Goal: Ask a question: Seek information or help from site administrators or community

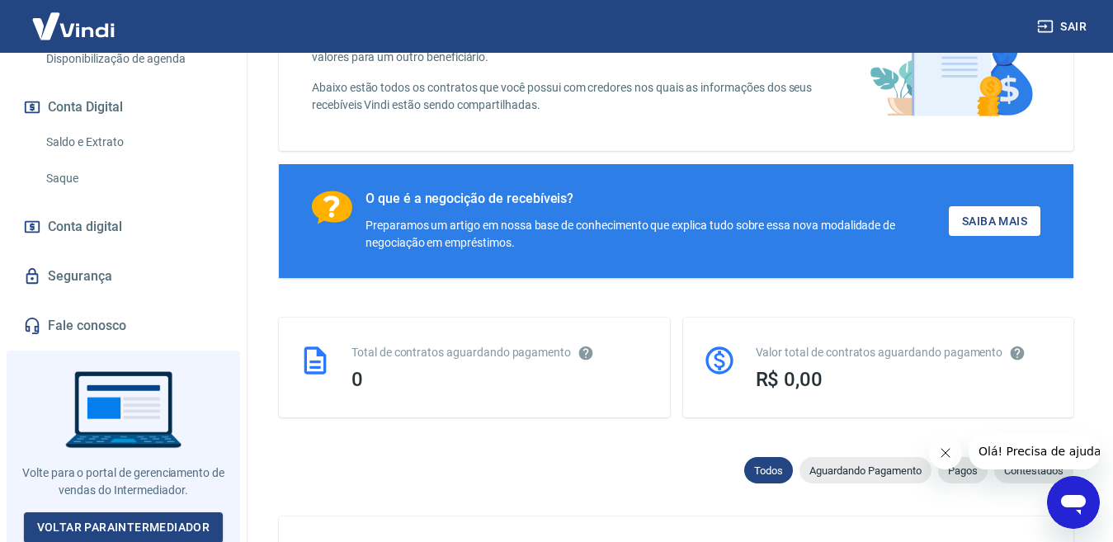
scroll to position [518, 0]
click at [54, 323] on link "Fale conosco" at bounding box center [123, 325] width 207 height 36
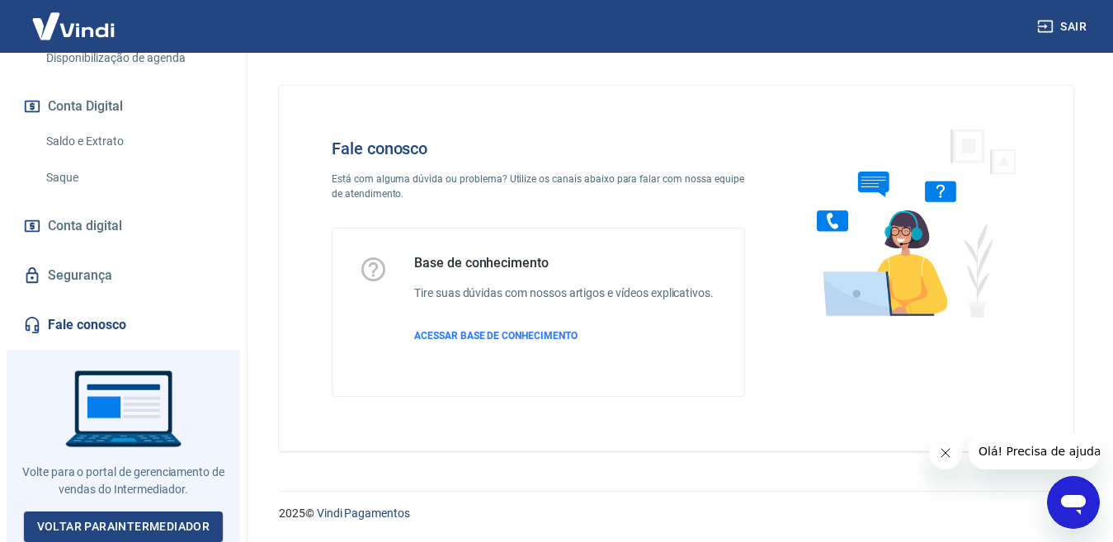
scroll to position [16, 0]
click at [1069, 508] on icon "Abrir janela de mensagens" at bounding box center [1074, 503] width 30 height 30
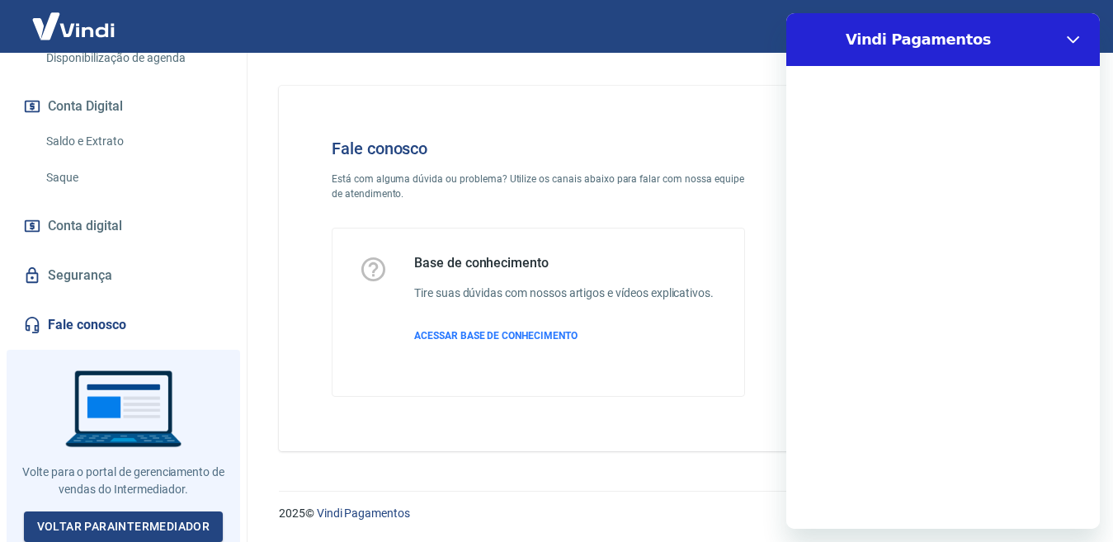
scroll to position [0, 0]
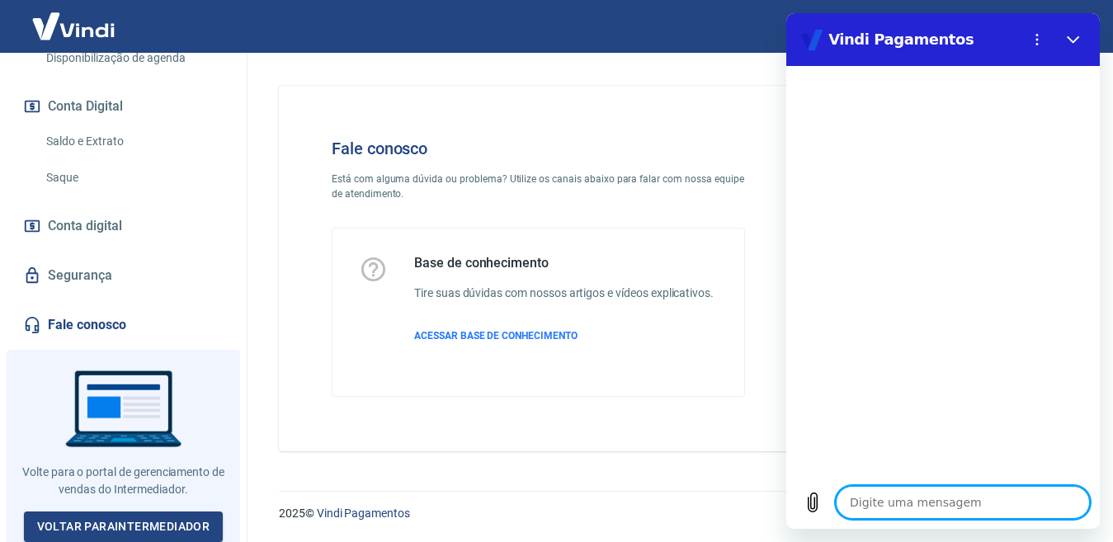
type textarea "B"
type textarea "x"
type textarea "Bo"
type textarea "x"
type textarea "Boa"
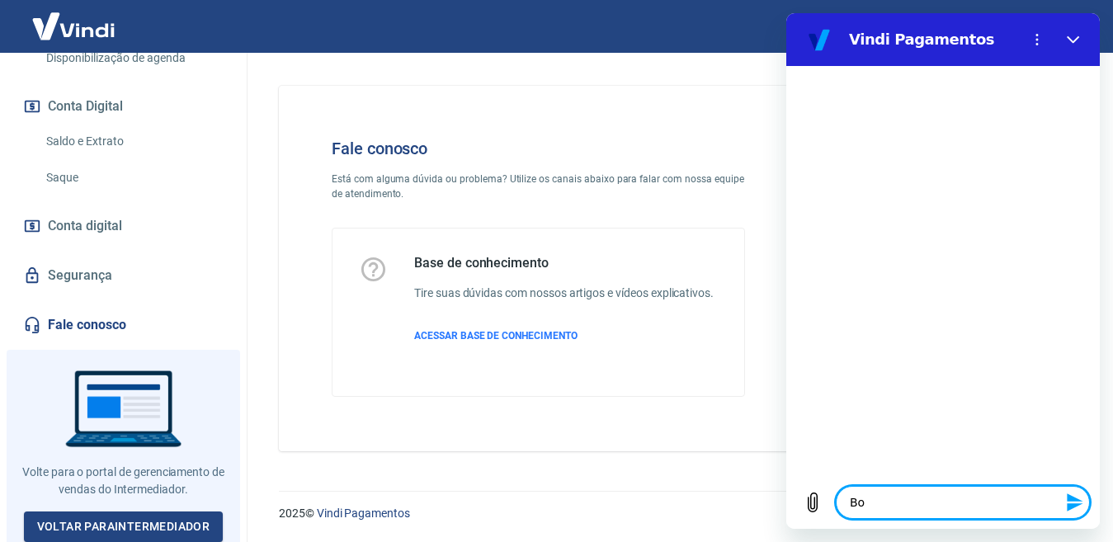
type textarea "x"
type textarea "Boa"
type textarea "x"
type textarea "Boa t"
type textarea "x"
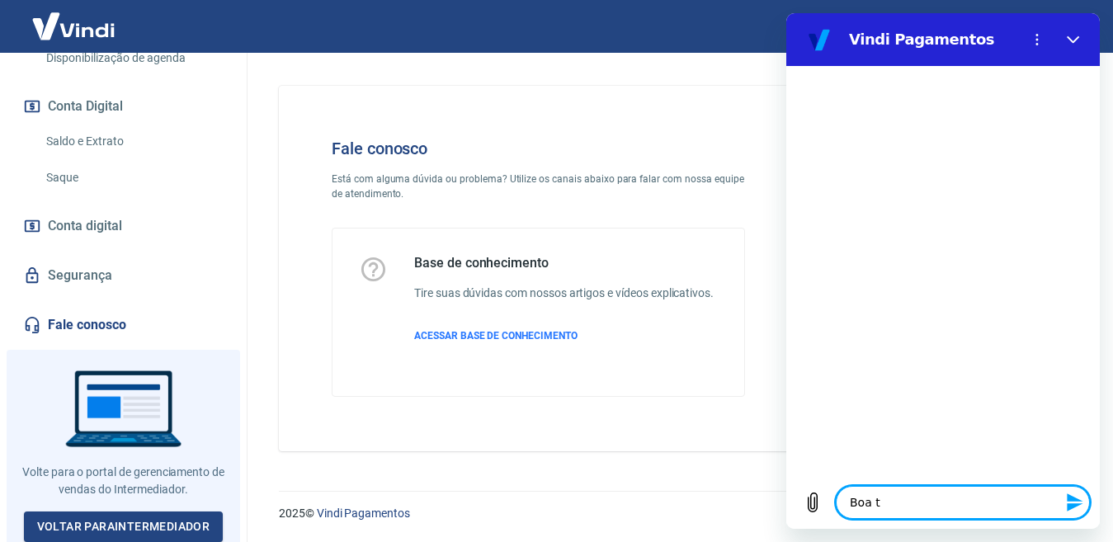
type textarea "Boa ta"
type textarea "x"
type textarea "Boa tar"
type textarea "x"
type textarea "Boa tard"
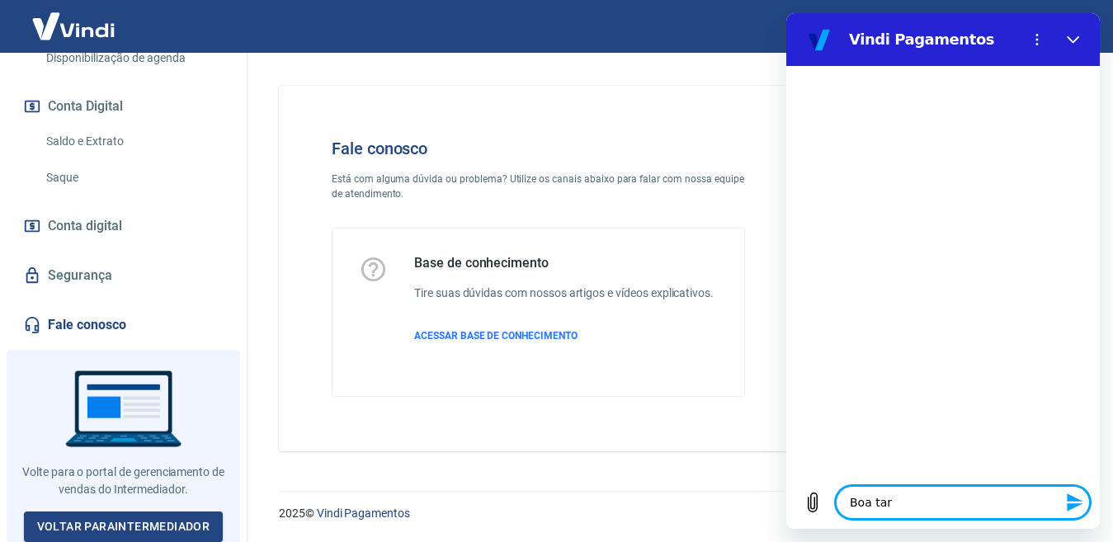
type textarea "x"
type textarea "Boa tarde"
type textarea "x"
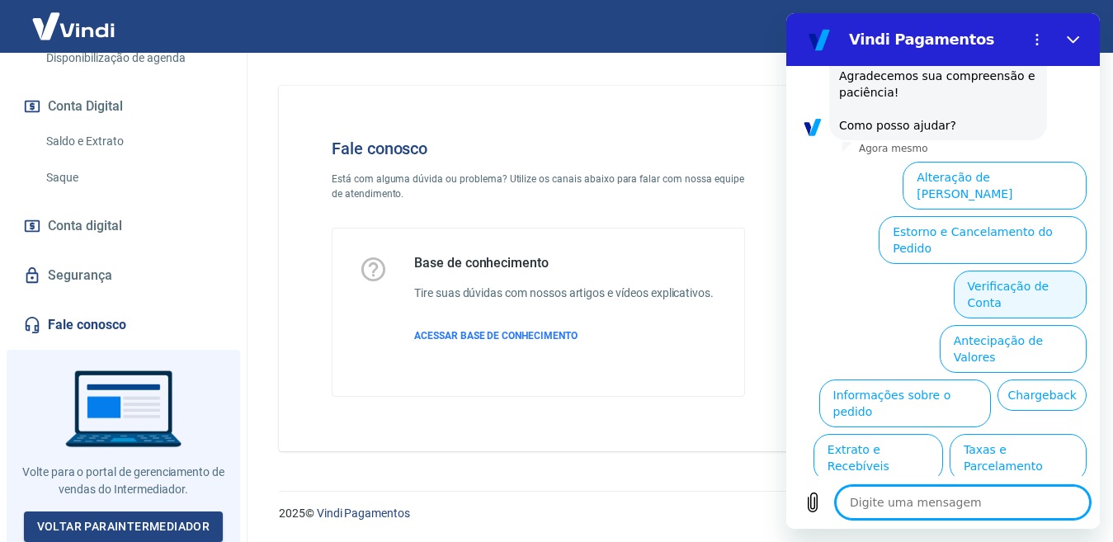
scroll to position [219, 0]
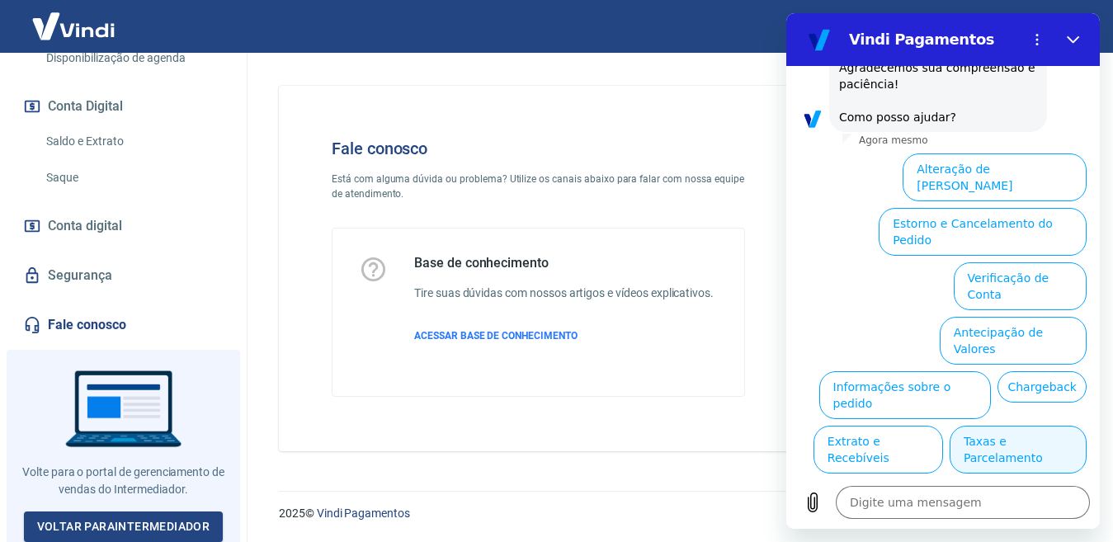
click at [1025, 426] on button "Taxas e Parcelamento" at bounding box center [1018, 450] width 137 height 48
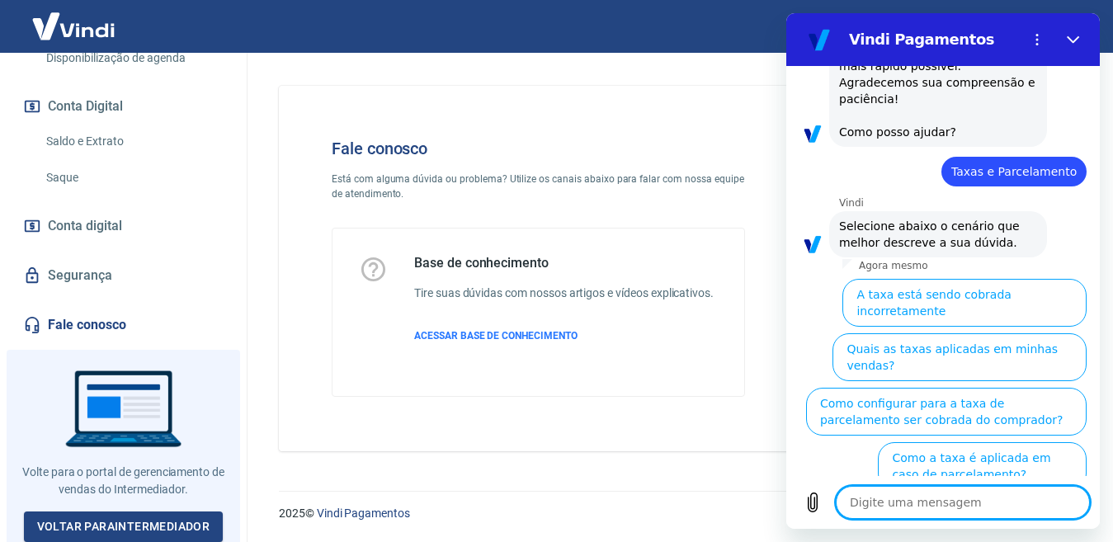
scroll to position [211, 0]
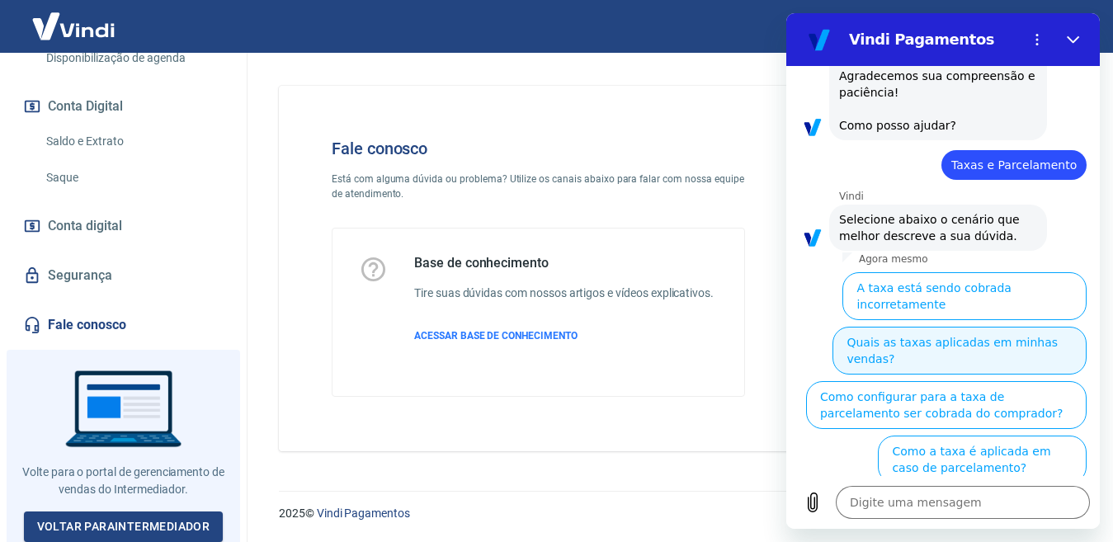
click at [988, 327] on button "Quais as taxas aplicadas em minhas vendas?" at bounding box center [959, 351] width 254 height 48
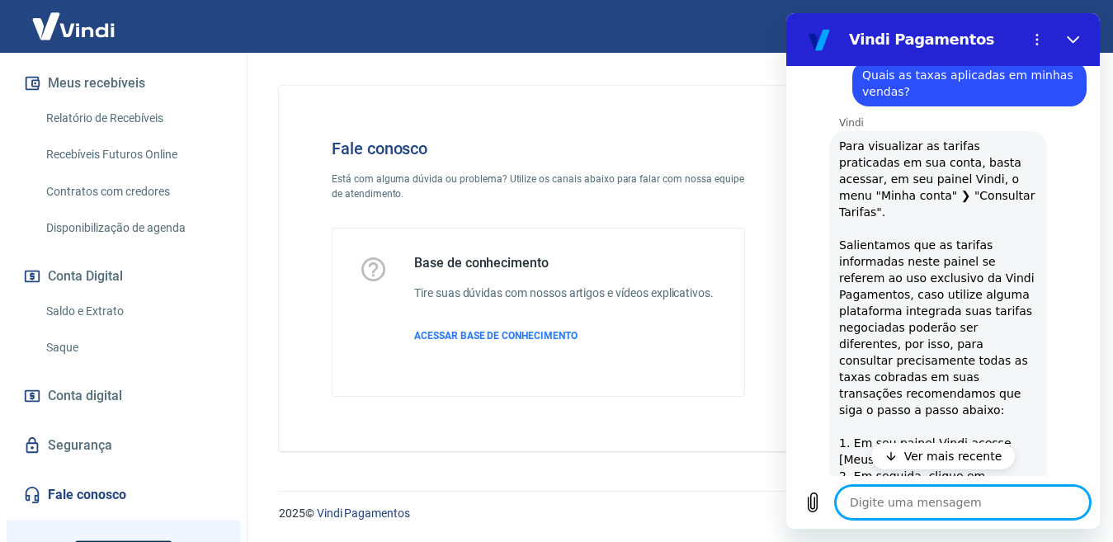
scroll to position [353, 0]
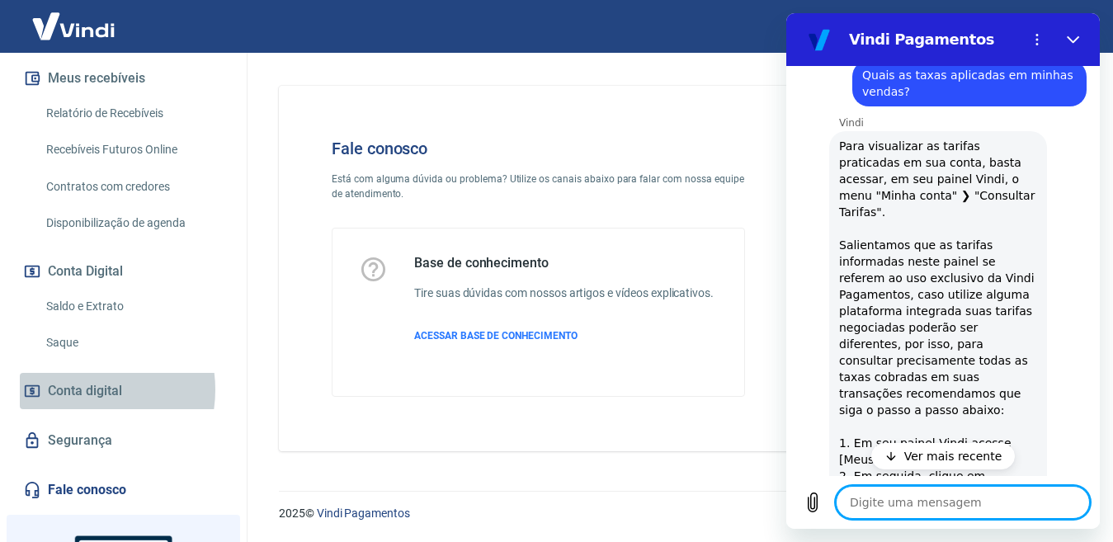
click at [78, 389] on span "Conta digital" at bounding box center [85, 391] width 74 height 23
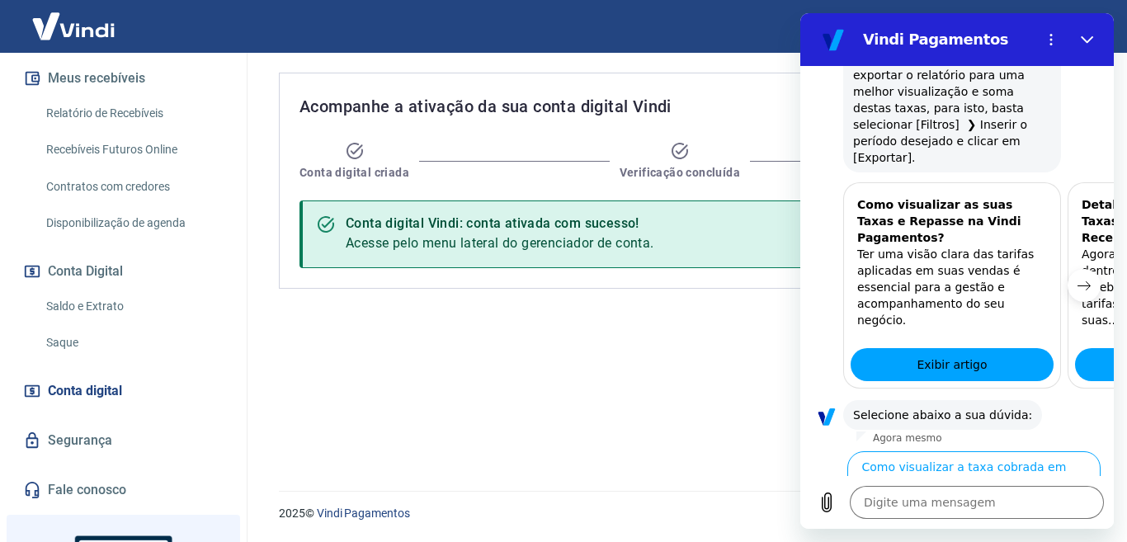
scroll to position [1015, 0]
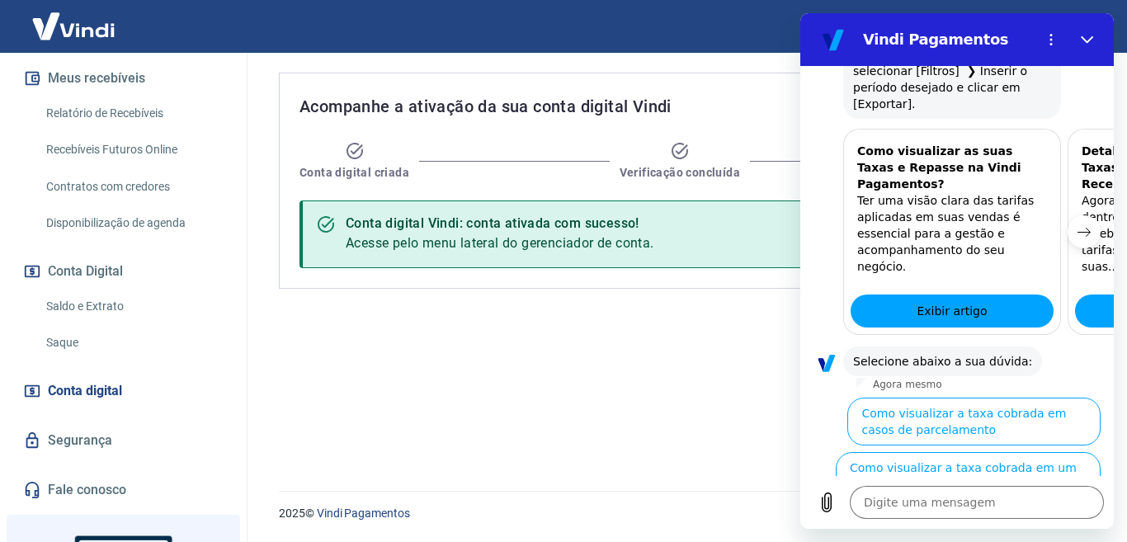
click at [598, 369] on div "Acompanhe a ativação da sua conta digital Vindi Conta digital criada Verificaçã…" at bounding box center [683, 262] width 848 height 418
click at [1082, 32] on button "Fechar" at bounding box center [1087, 39] width 33 height 33
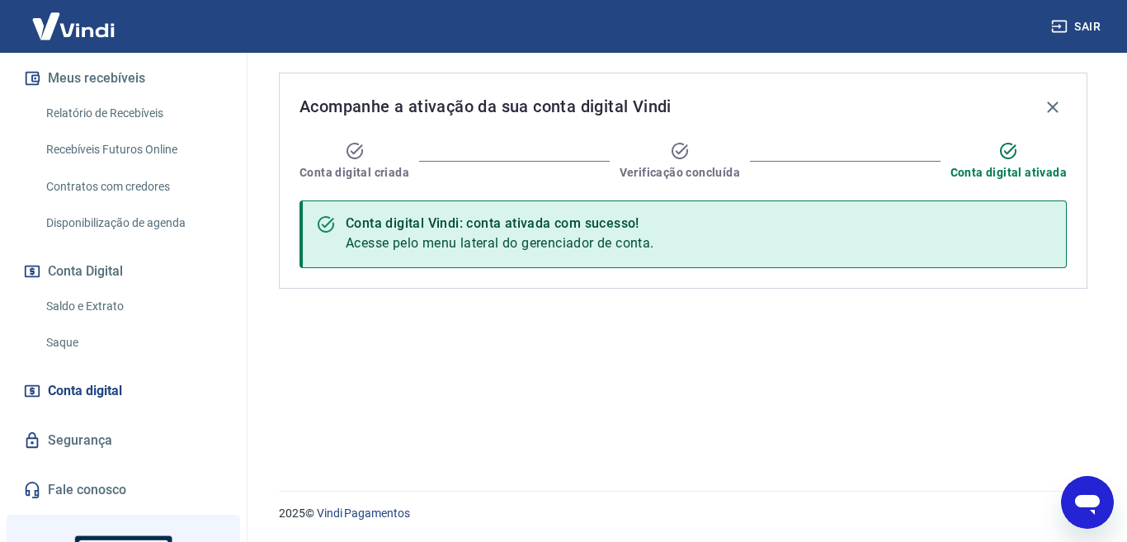
click at [1112, 484] on div "2025 © Vindi Pagamentos" at bounding box center [683, 506] width 888 height 71
click at [1096, 489] on icon "Abrir janela de mensagens" at bounding box center [1088, 503] width 30 height 30
type textarea "x"
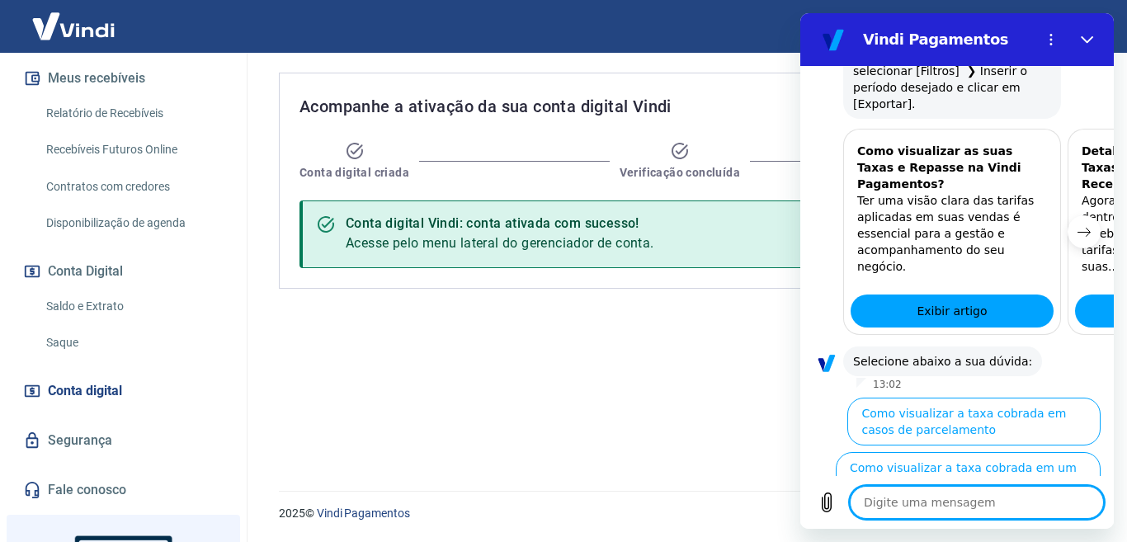
type textarea "f"
type textarea "x"
type textarea "fa"
type textarea "x"
type textarea "fal"
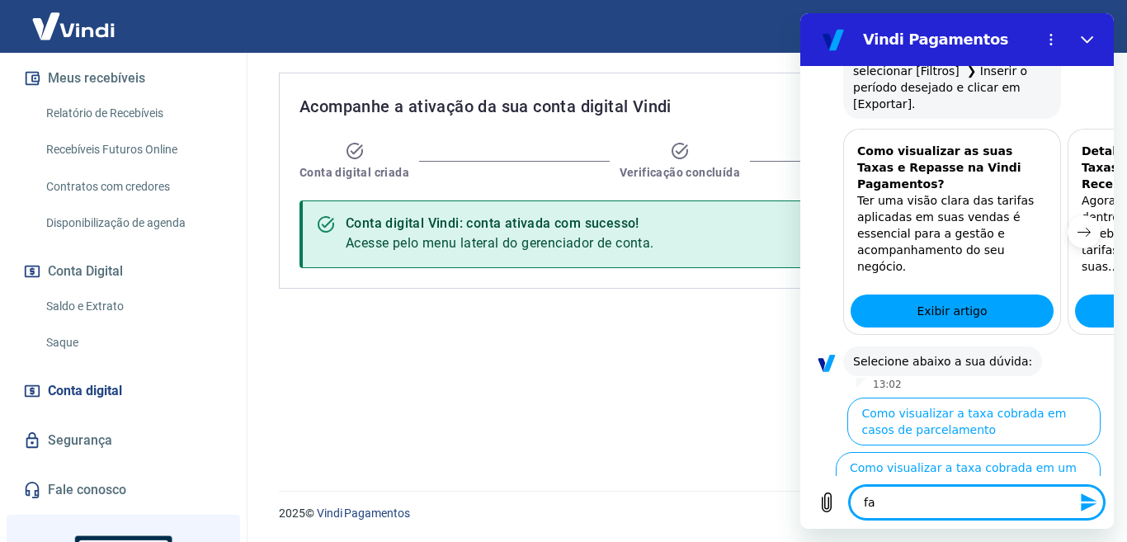
type textarea "x"
type textarea "fala"
type textarea "x"
type textarea "falar"
type textarea "x"
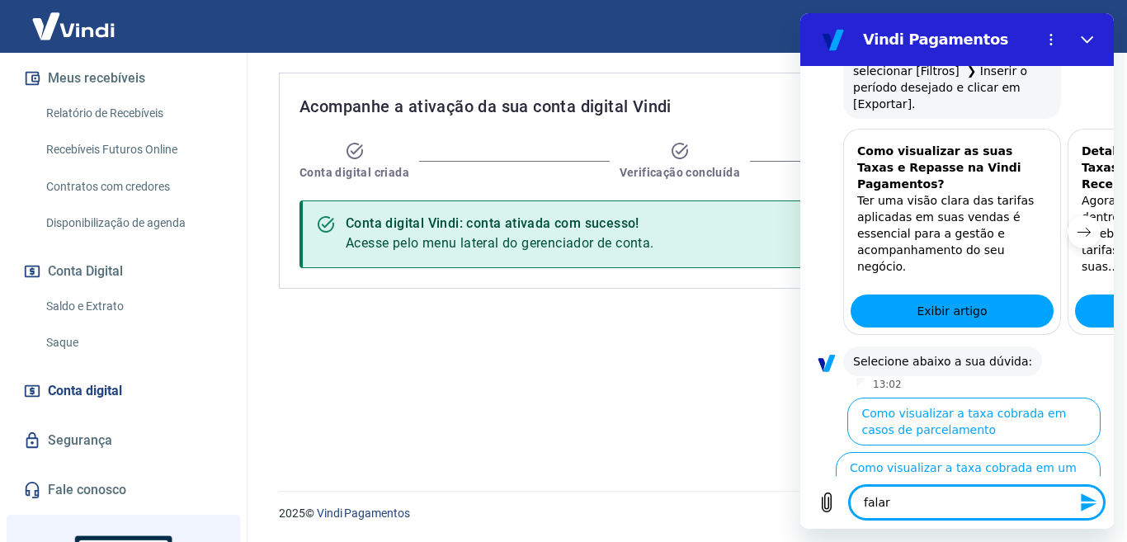
type textarea "falar"
type textarea "x"
type textarea "falar c"
type textarea "x"
type textarea "falar co"
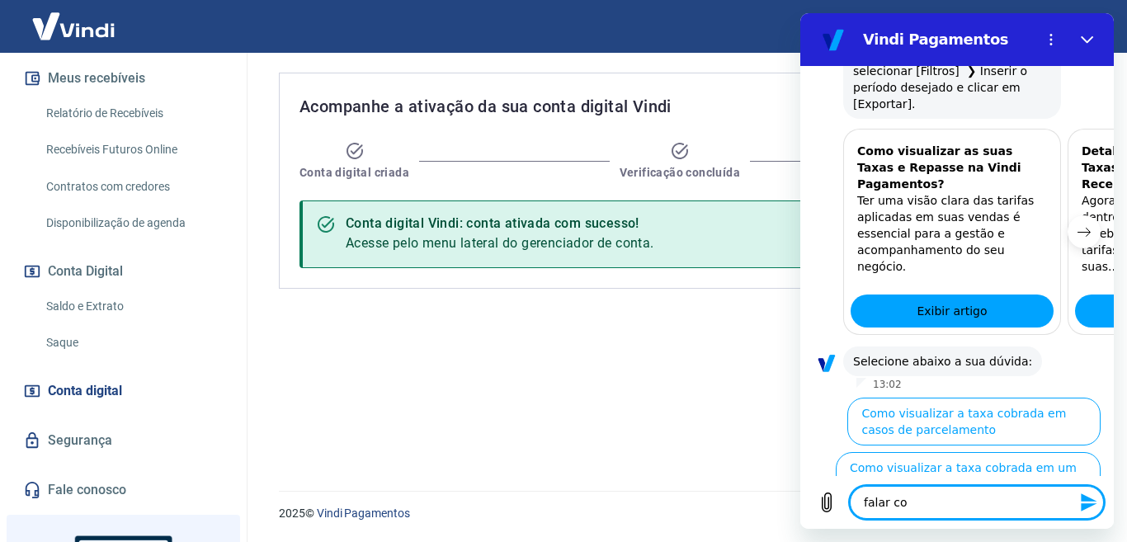
type textarea "x"
type textarea "falar com"
type textarea "x"
type textarea "falar com"
type textarea "x"
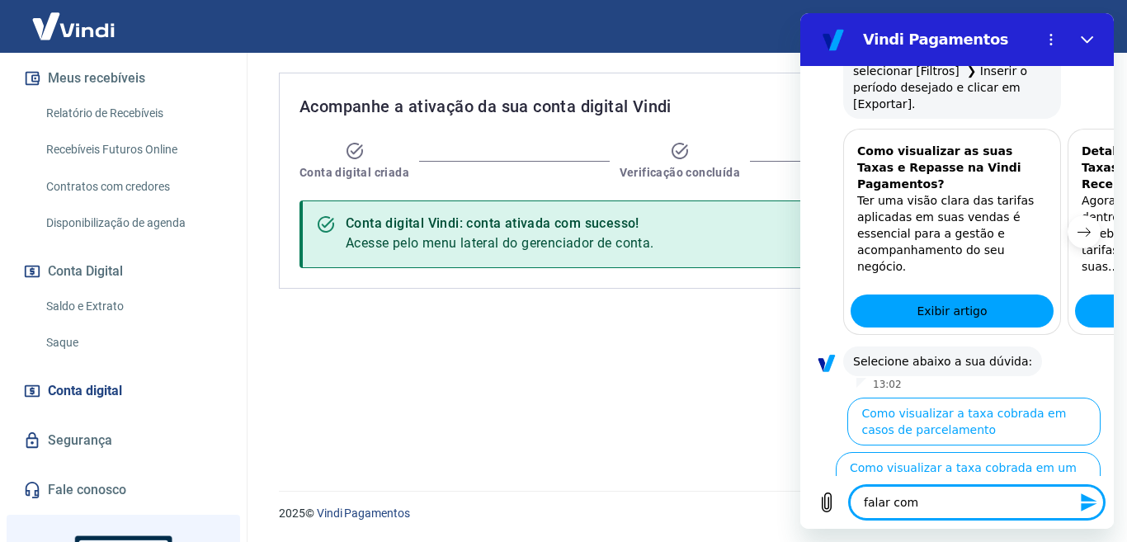
type textarea "falar com a"
type textarea "x"
type textarea "falar com at"
type textarea "x"
type textarea "falar com ate"
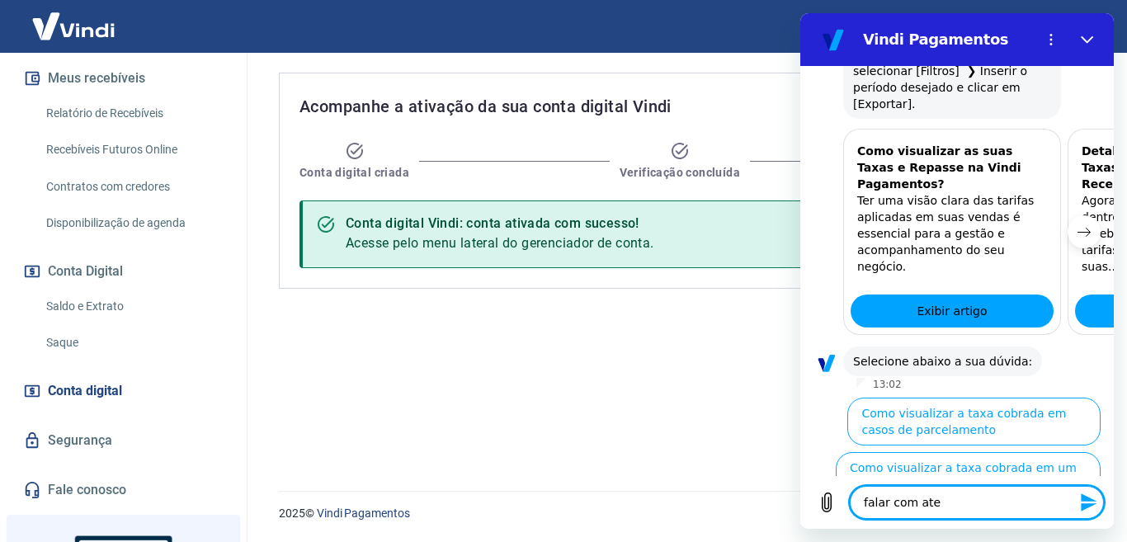
type textarea "x"
type textarea "falar com [GEOGRAPHIC_DATA]"
type textarea "x"
type textarea "falar com atend"
type textarea "x"
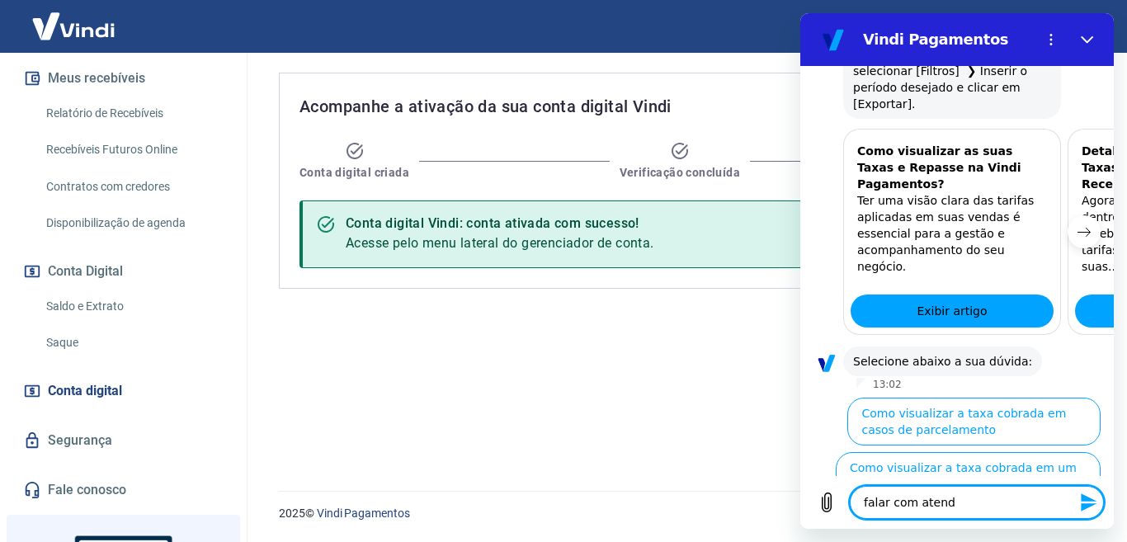
type textarea "falar com atendi"
type textarea "x"
type textarea "falar com atendim"
type textarea "x"
type textarea "falar com atendime"
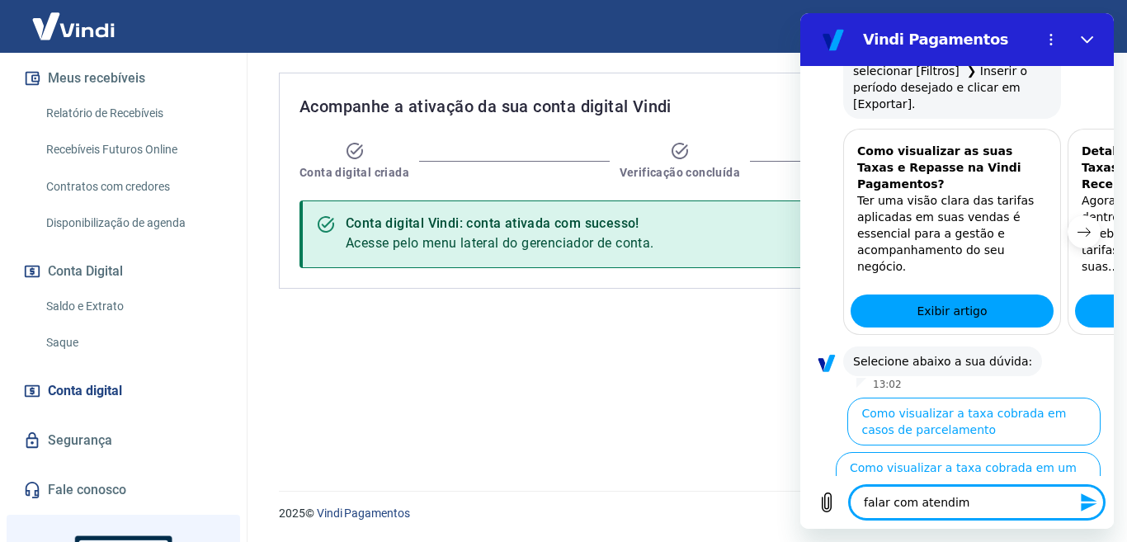
type textarea "x"
type textarea "falar com atendimen"
type textarea "x"
type textarea "falar com atendiment"
type textarea "x"
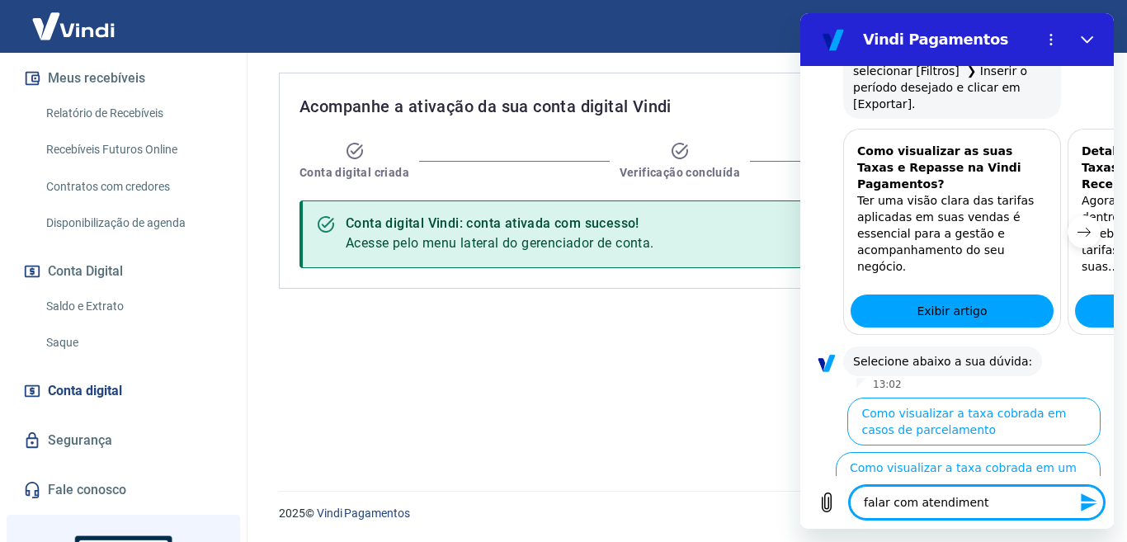
type textarea "falar com atendimento"
type textarea "x"
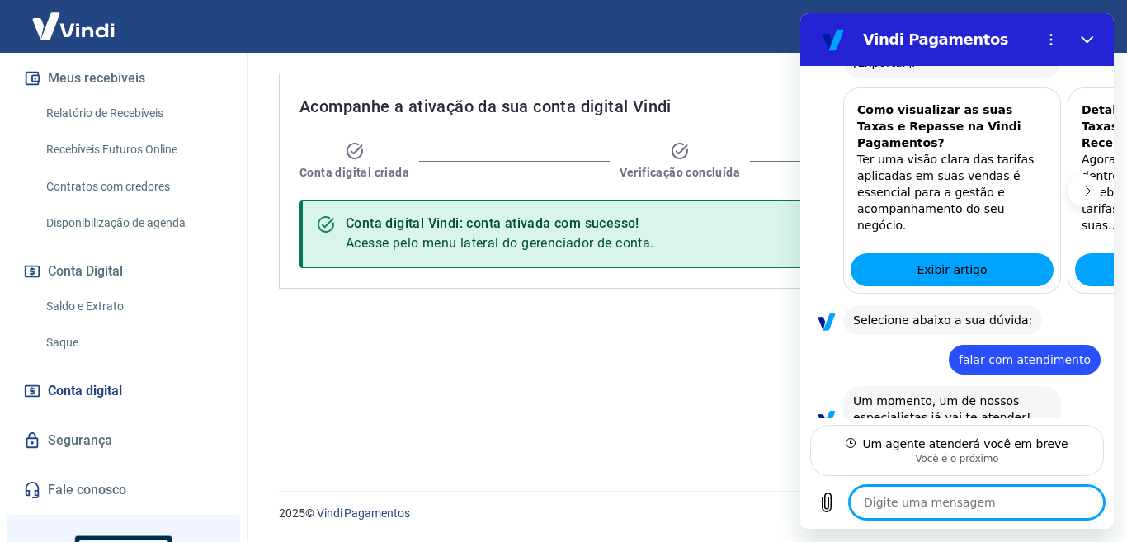
scroll to position [1054, 0]
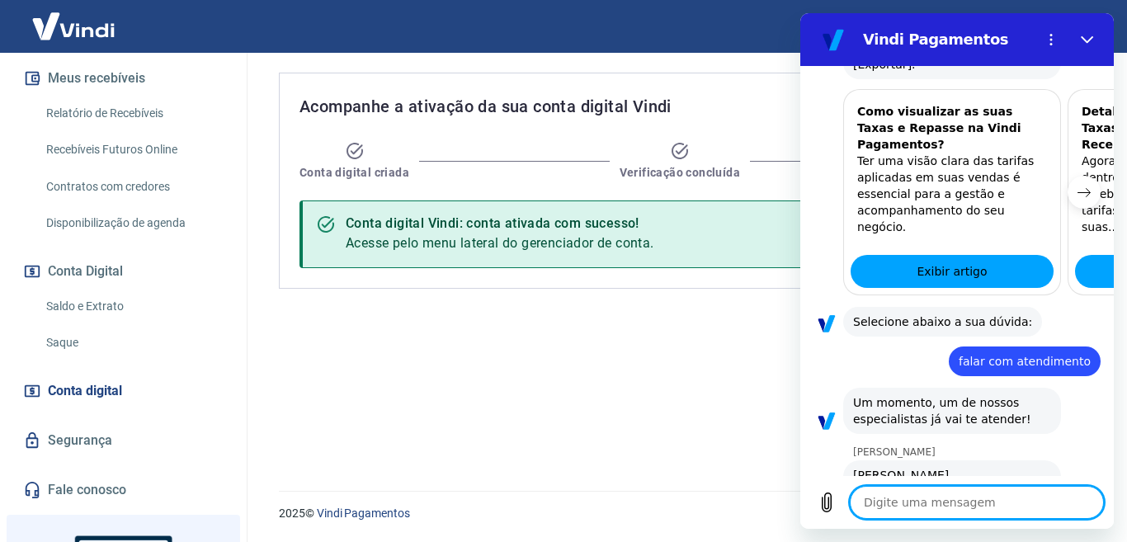
type textarea "x"
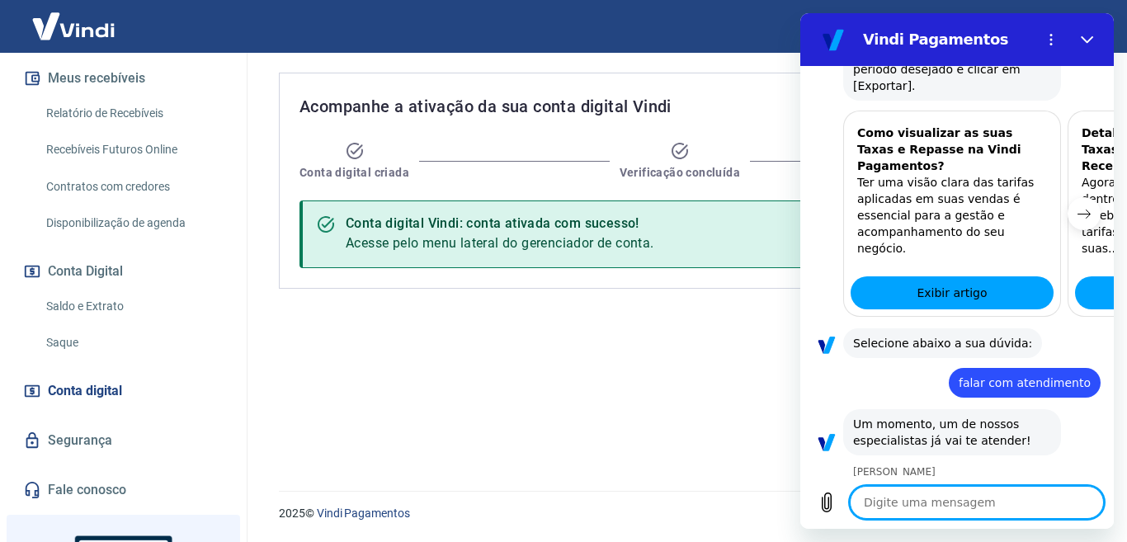
scroll to position [1036, 0]
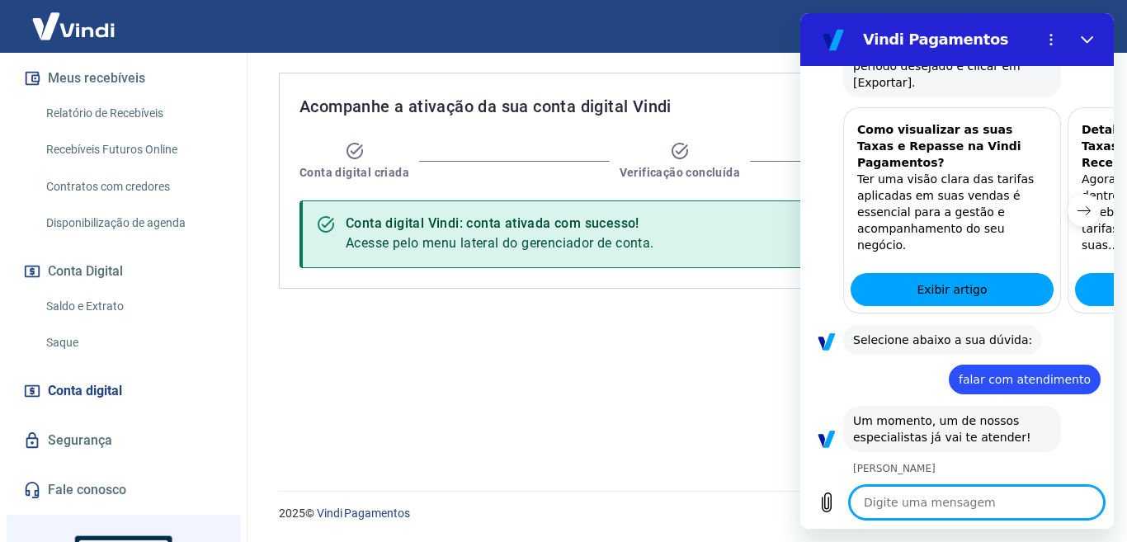
click at [903, 504] on textarea at bounding box center [977, 502] width 254 height 33
type textarea "O"
type textarea "x"
type textarea "Ol"
type textarea "x"
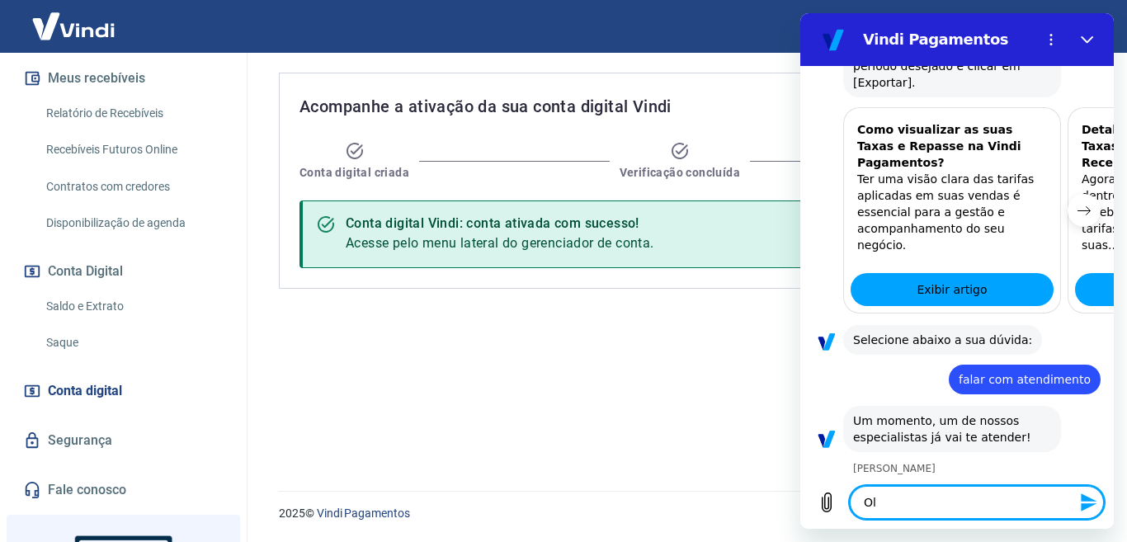
type textarea "Olá"
type textarea "x"
type textarea "Olá"
type textarea "x"
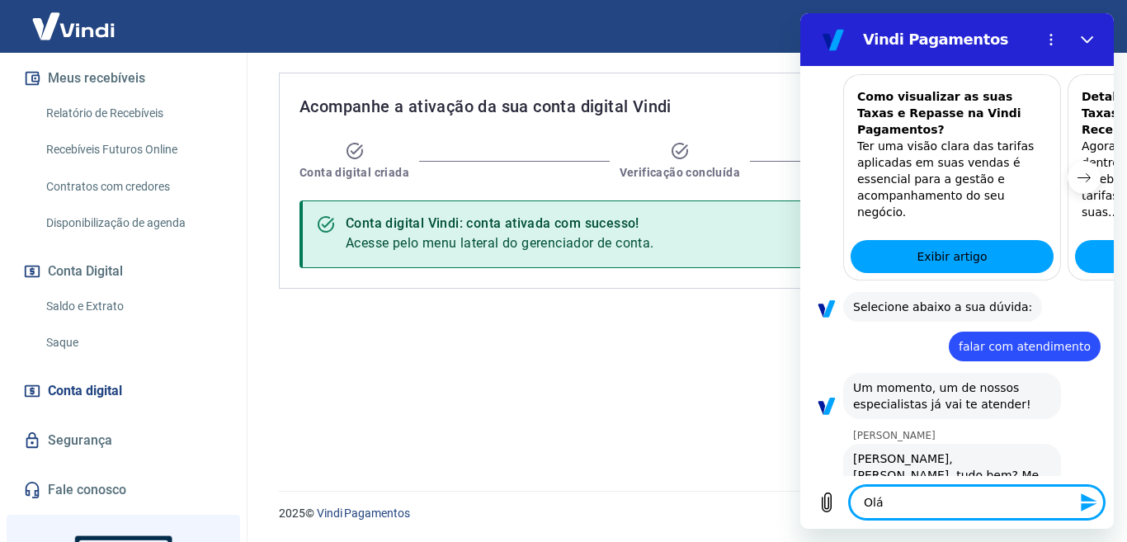
type textarea "Olá I"
type textarea "x"
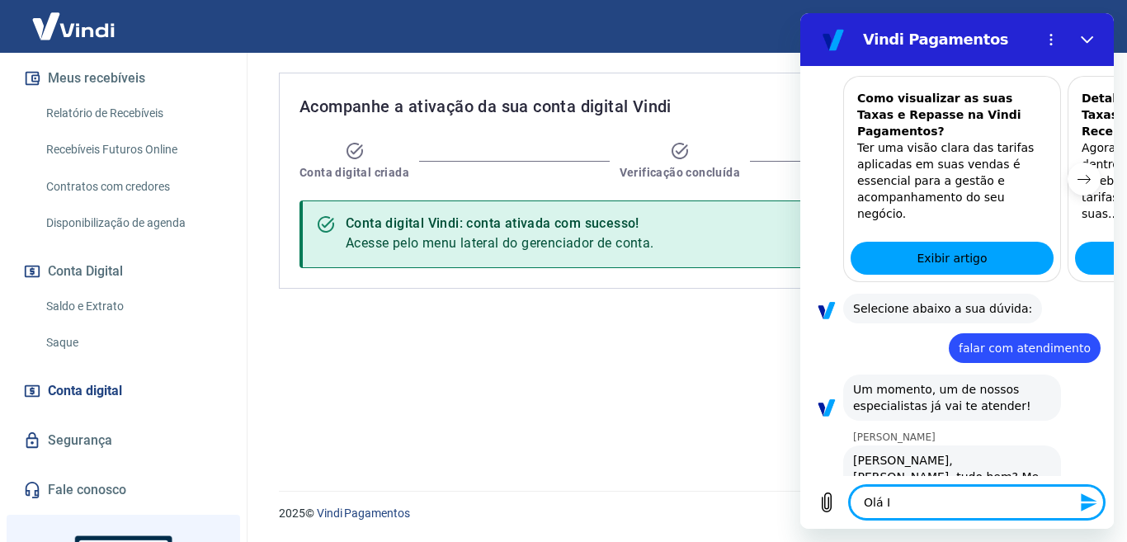
type textarea "Olá It"
type textarea "x"
type textarea "Olá Ita"
type textarea "x"
type textarea "Olá Ital"
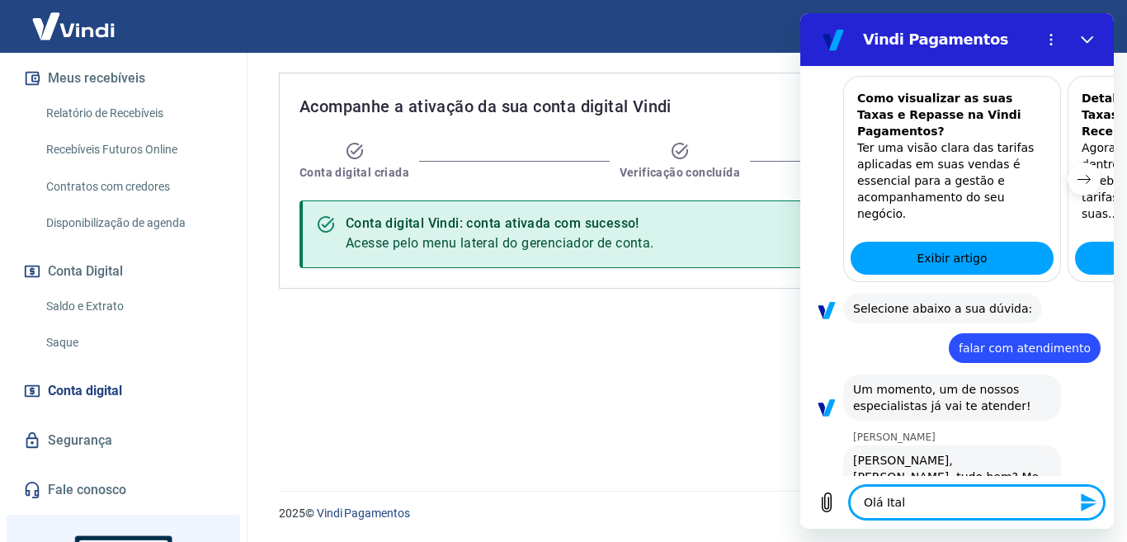
type textarea "x"
type textarea "Olá Italo"
type textarea "x"
type textarea "Olá Italo"
type textarea "x"
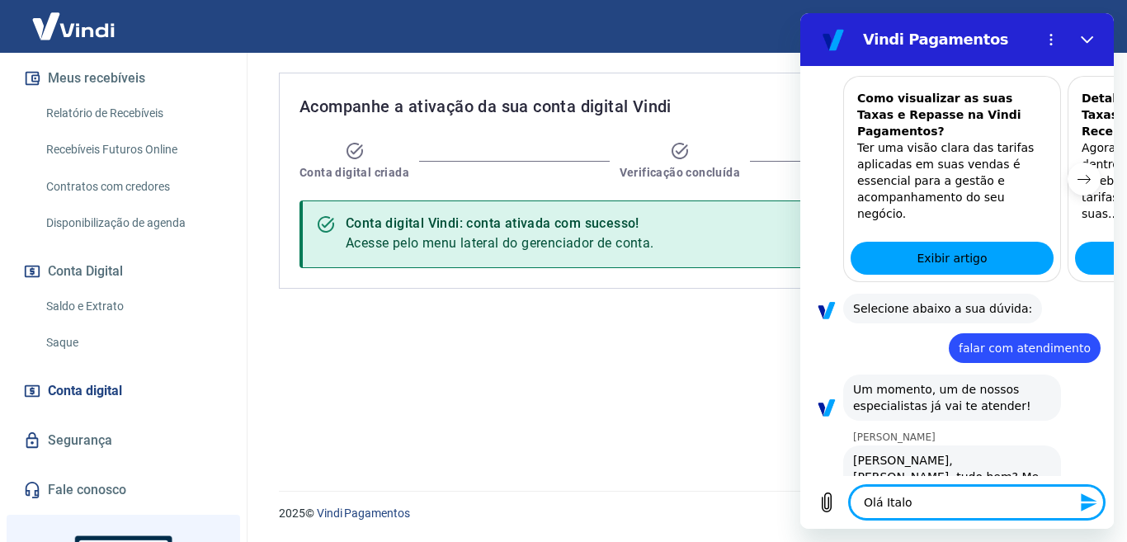
type textarea "Olá Italo b"
type textarea "x"
type textarea "Olá [PERSON_NAME]"
type textarea "x"
type textarea "Olá [PERSON_NAME]"
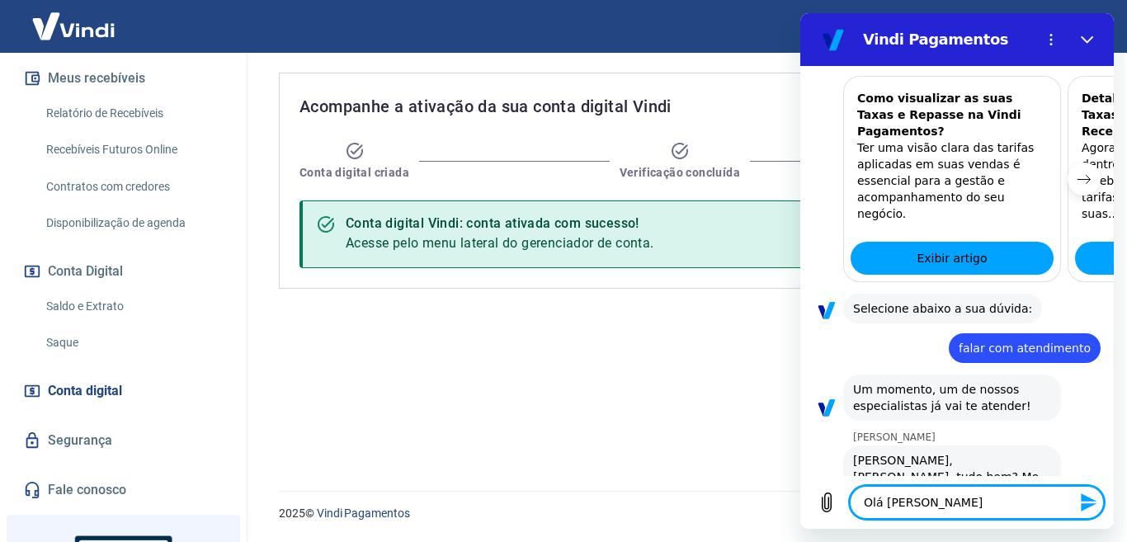
type textarea "x"
type textarea "Olá [PERSON_NAME]"
type textarea "x"
type textarea "Olá Italo boa t"
type textarea "x"
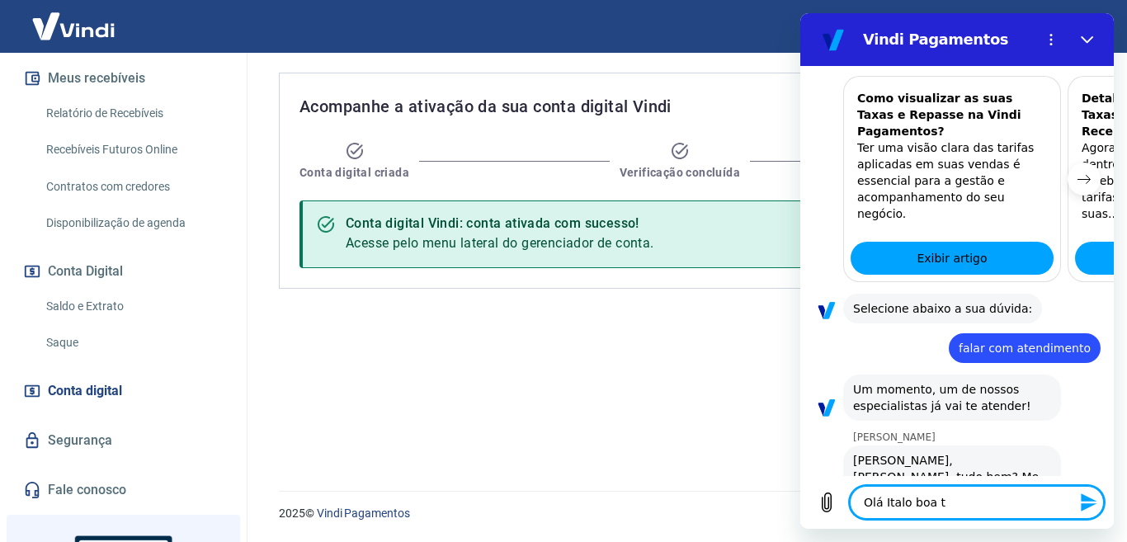
type textarea "Olá Italo boa ta"
type textarea "x"
type textarea "Olá Italo boa tar"
type textarea "x"
type textarea "Olá Italo boa tard"
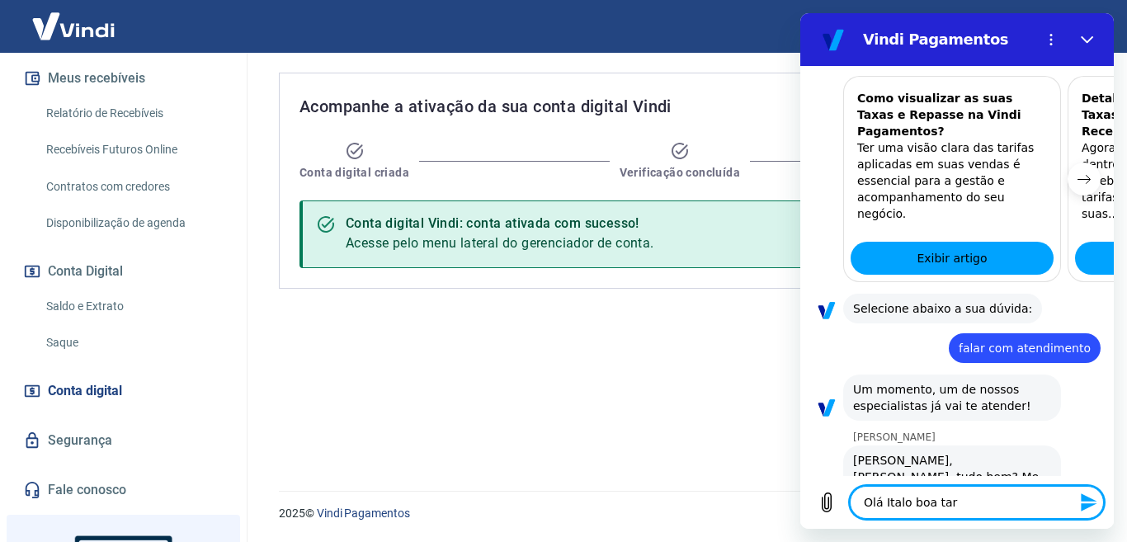
type textarea "x"
type textarea "Olá Italo boa tarde"
type textarea "x"
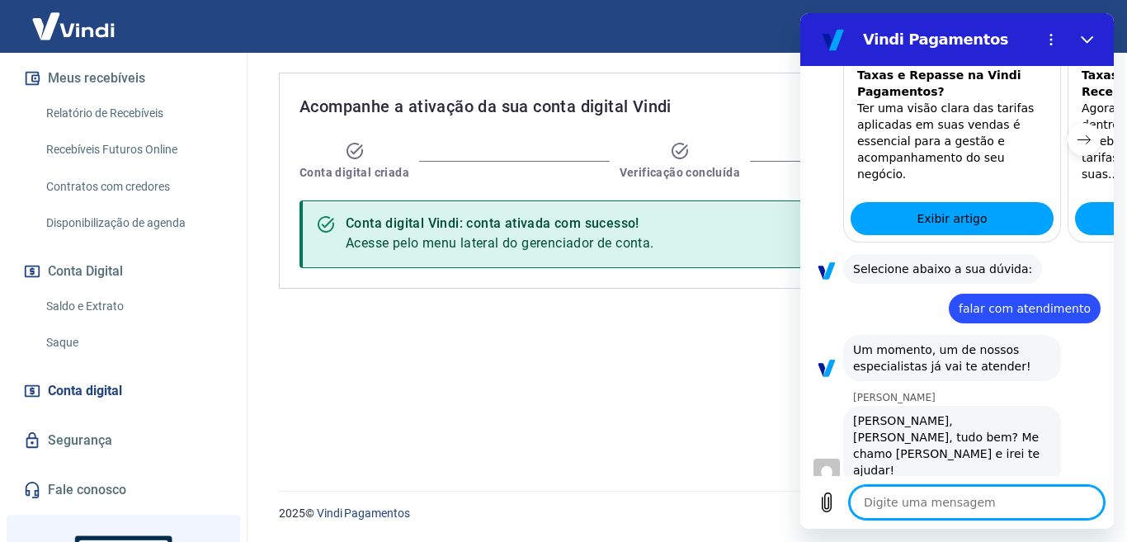
type textarea "x"
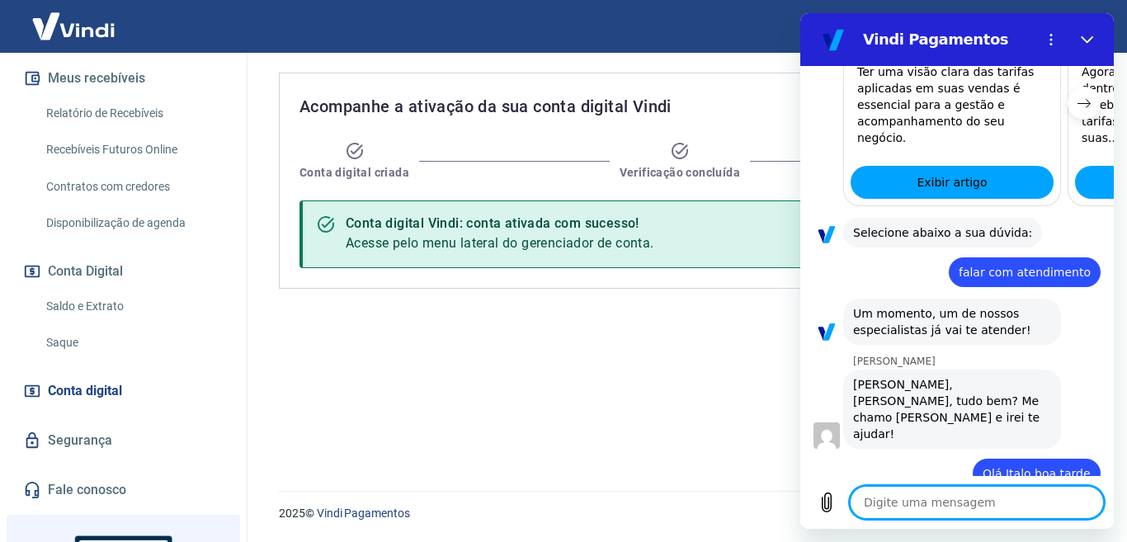
scroll to position [1147, 0]
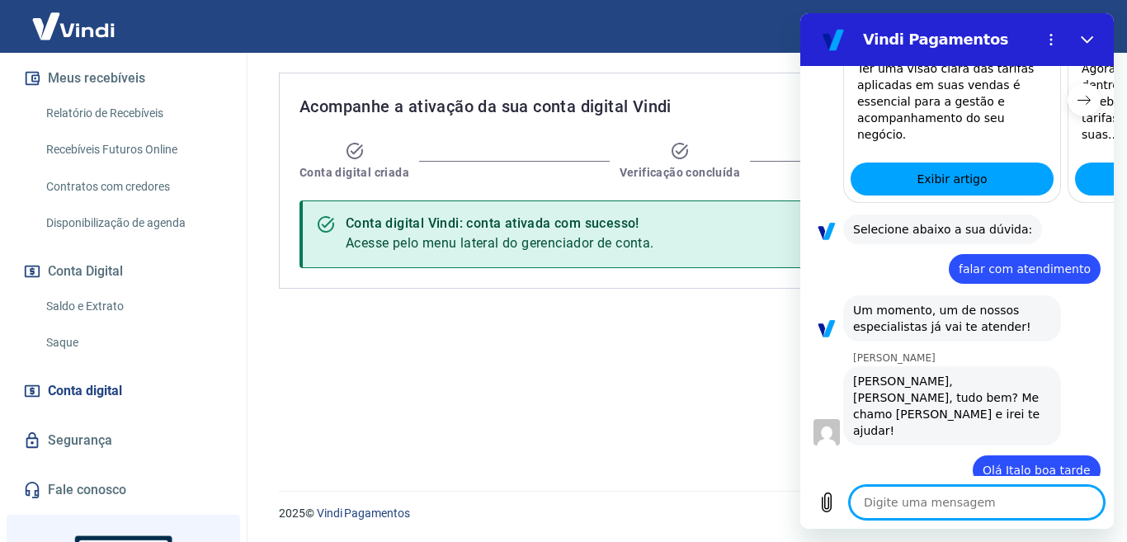
type textarea "E"
type textarea "x"
type textarea "Es"
type textarea "x"
type textarea "Est"
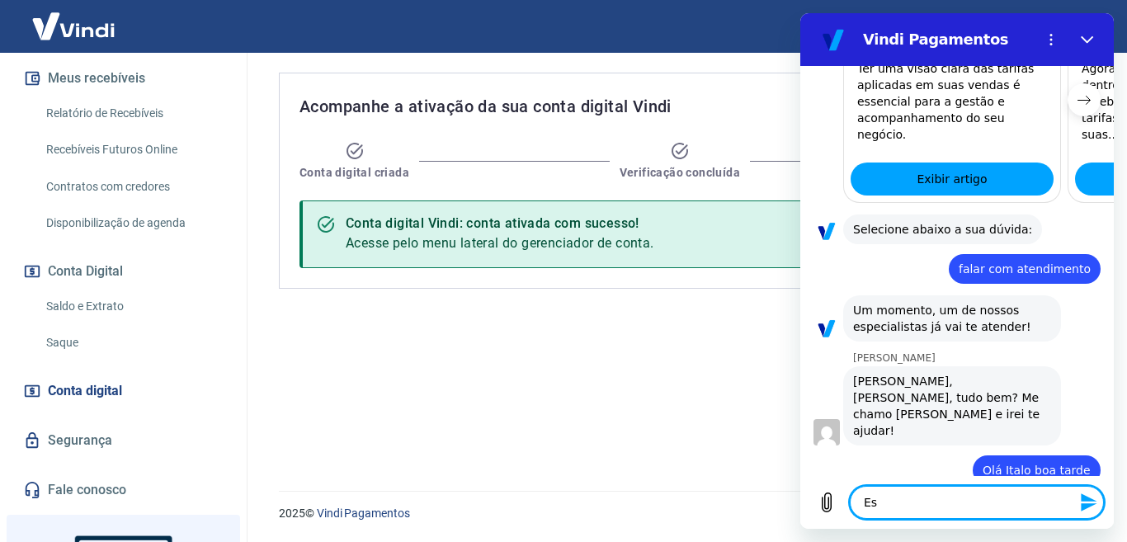
type textarea "x"
type textarea "Esto"
type textarea "x"
type textarea "Estou"
type textarea "x"
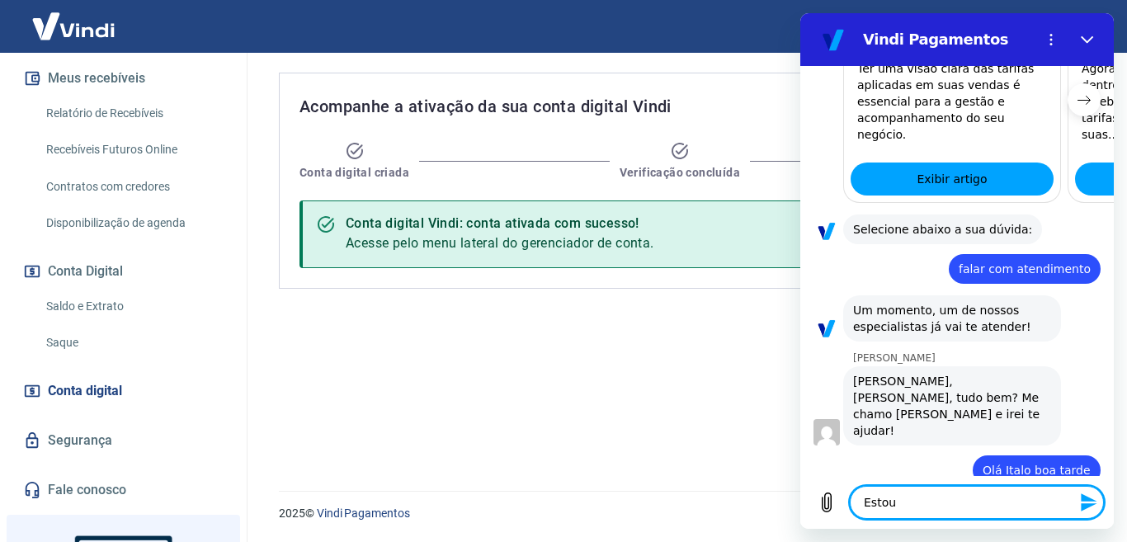
type textarea "Estou"
type textarea "x"
type textarea "Estou s"
type textarea "x"
type textarea "Estou se"
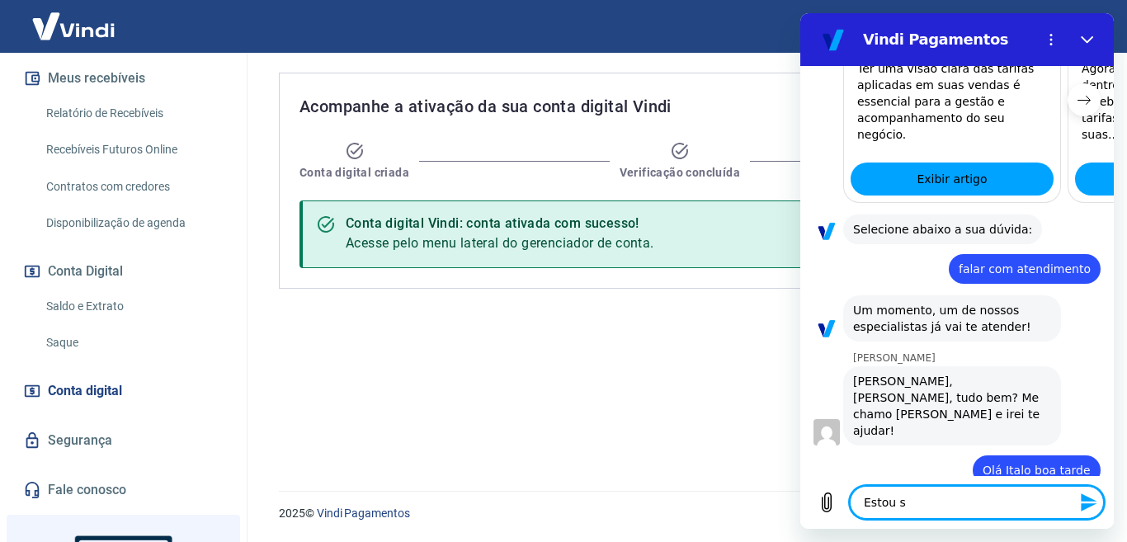
type textarea "x"
type textarea "Estou sem"
type textarea "x"
type textarea "Estou sem"
type textarea "x"
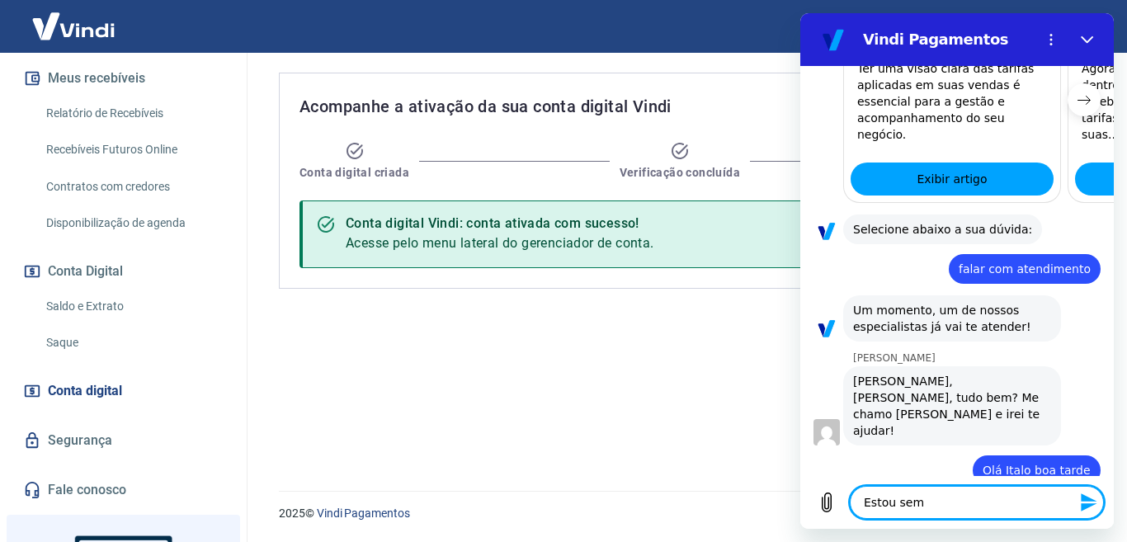
type textarea "Estou sem q"
type textarea "x"
type textarea "Estou sem qu"
type textarea "x"
type textarea "Estou sem que"
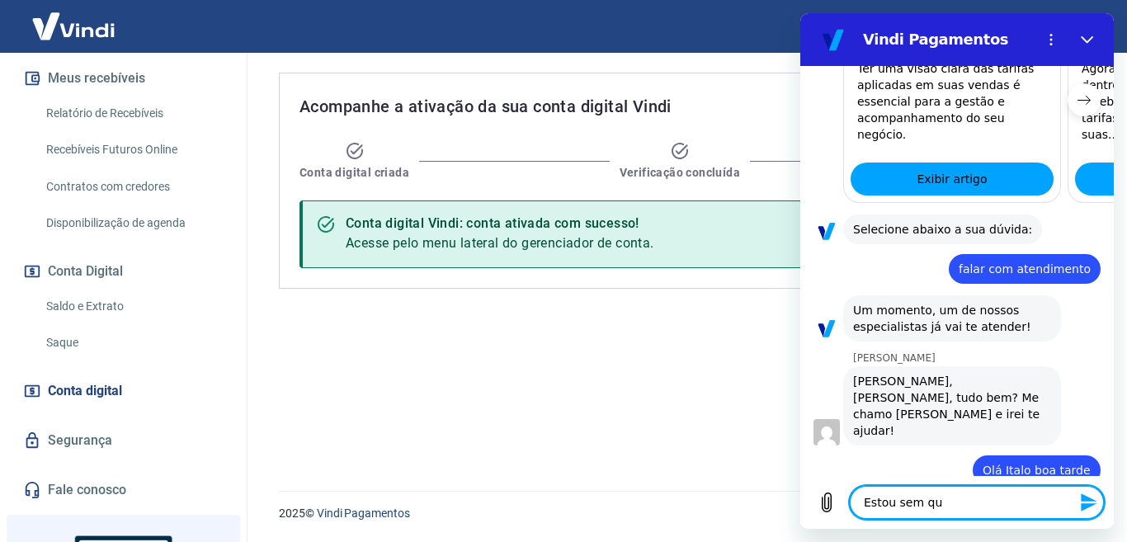
type textarea "x"
type textarea "Estou sem que"
type textarea "x"
type textarea "Estou sem que e"
type textarea "x"
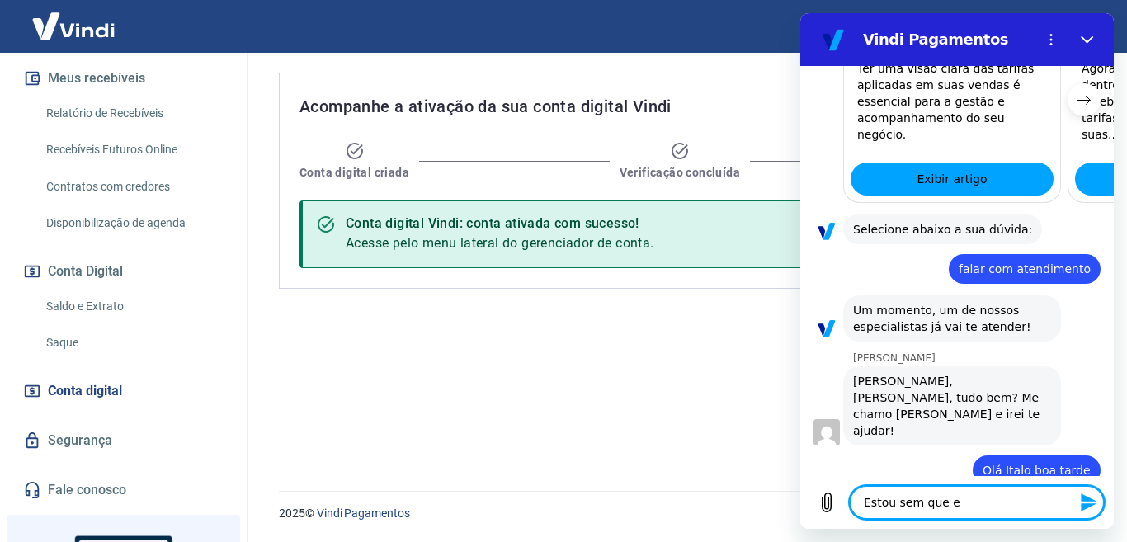
type textarea "Estou sem que en"
type textarea "x"
type textarea "Estou sem que ent"
type textarea "x"
type textarea "Estou sem que entr"
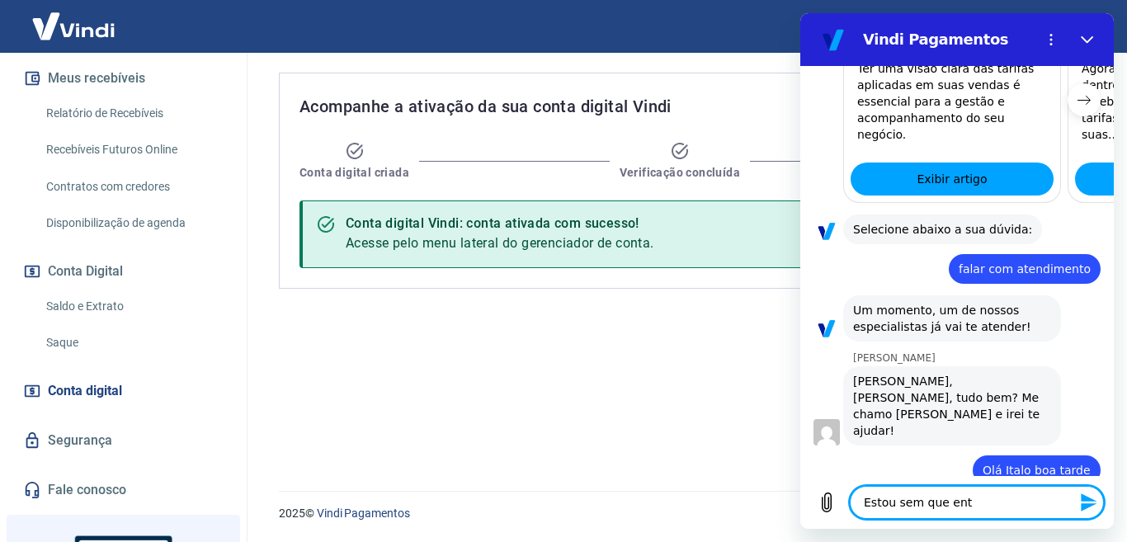
type textarea "x"
type textarea "Estou sem que entre"
type textarea "x"
type textarea "Estou sem que entren"
type textarea "x"
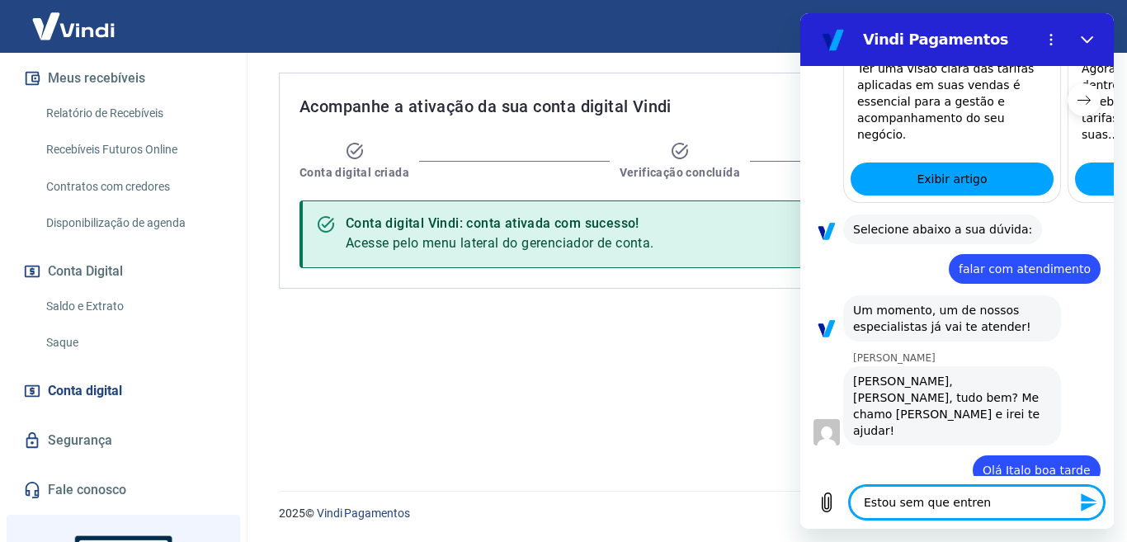
type textarea "Estou sem que entre"
type textarea "x"
type textarea "Estou sem que entr"
type textarea "x"
type textarea "Estou sem que ent"
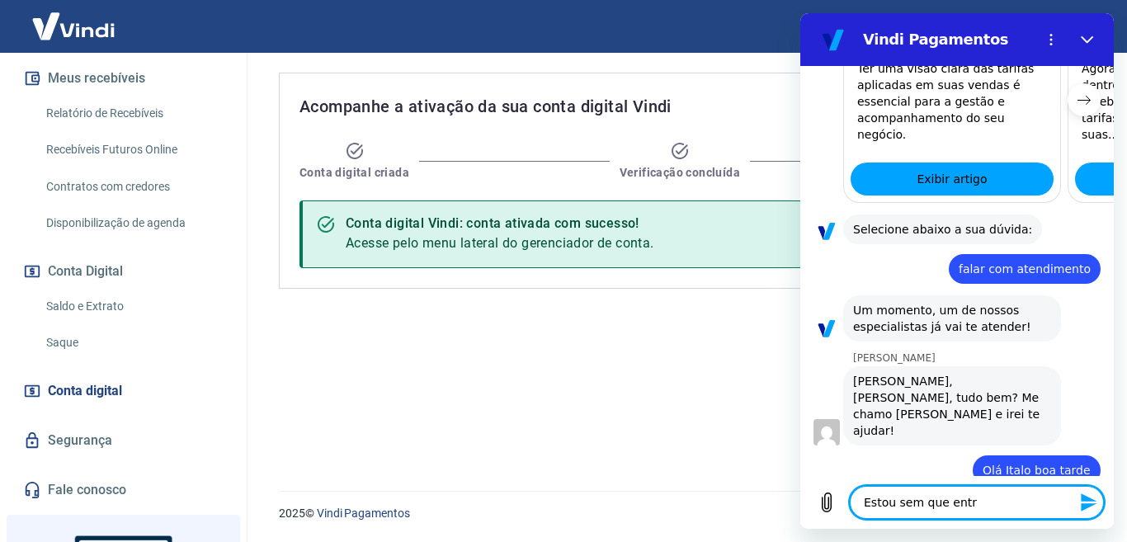
type textarea "x"
type textarea "Estou sem que ente"
type textarea "x"
type textarea "Estou sem que enten"
type textarea "x"
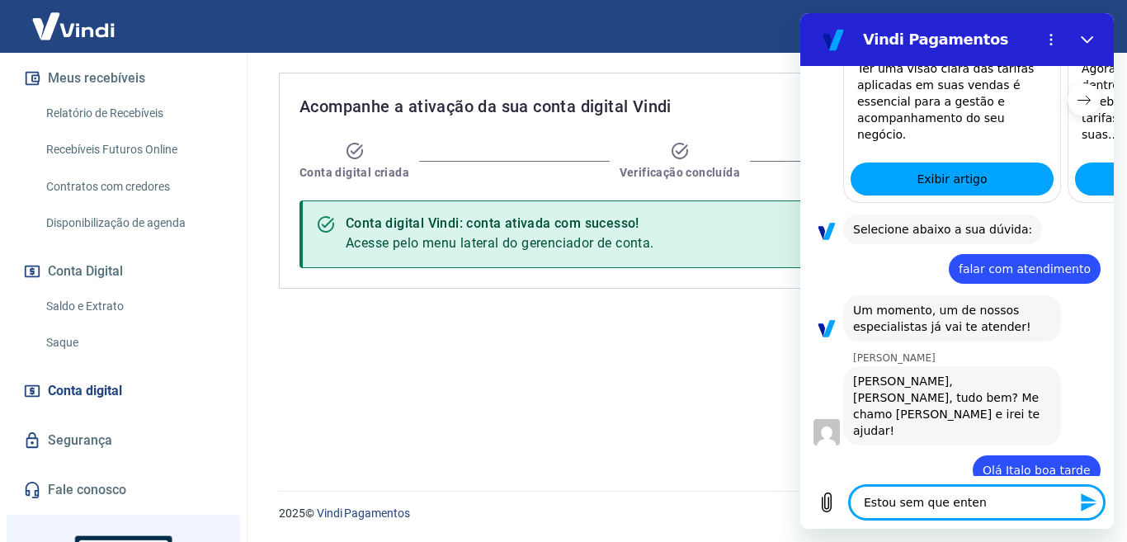
type textarea "Estou sem que entend"
type textarea "x"
type textarea "Estou sem que entende"
type textarea "x"
type textarea "Estou sem que entender"
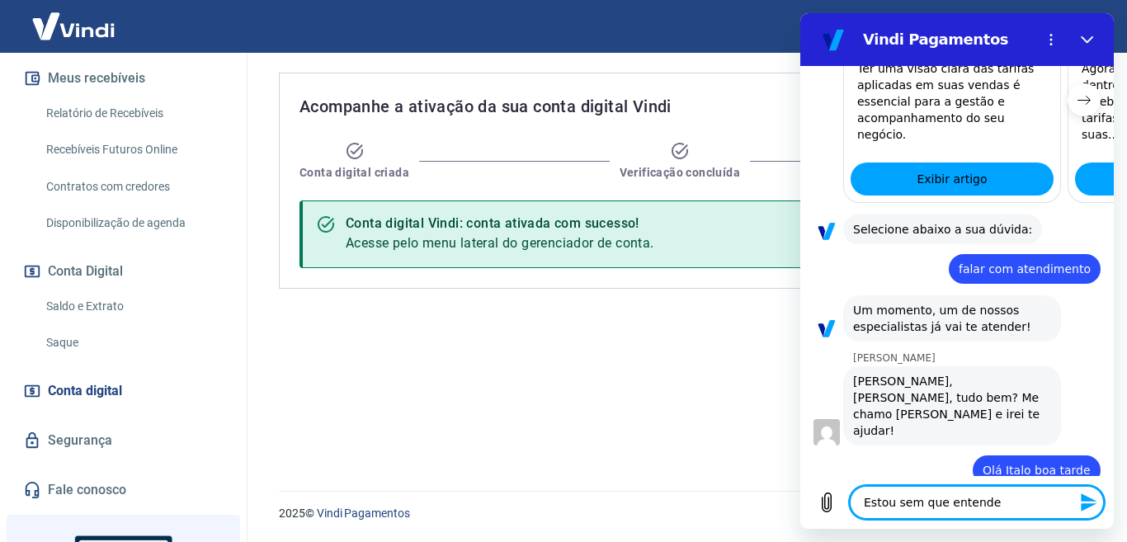
type textarea "x"
type textarea "Estou sem que entender"
type textarea "x"
type textarea "Estou sem que entender e"
type textarea "x"
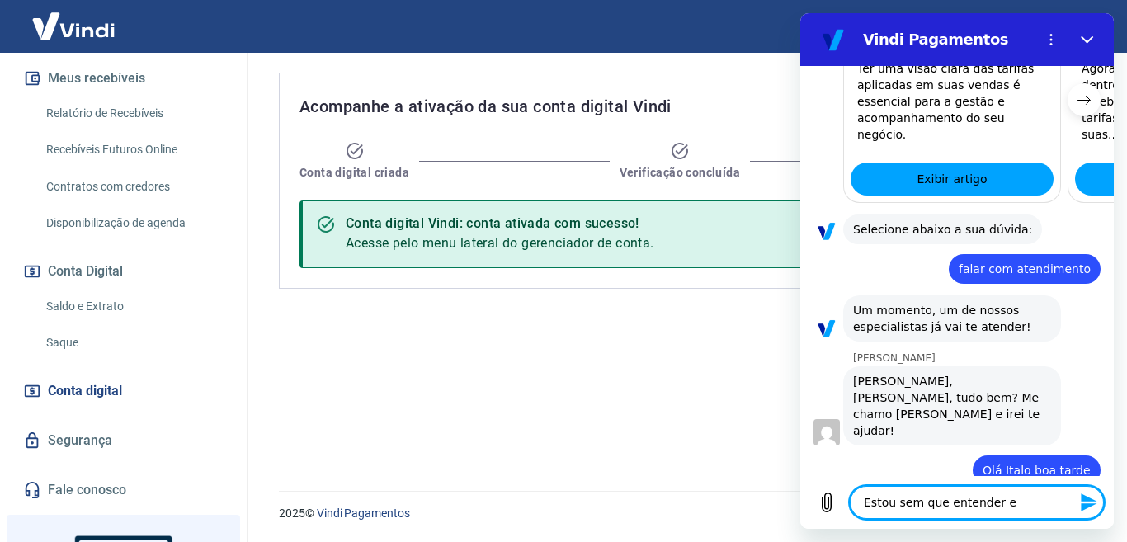
type textarea "Estou sem que entender es"
type textarea "x"
type textarea "Estou sem que entender ess"
type textarea "x"
type textarea "Estou sem que entender essa"
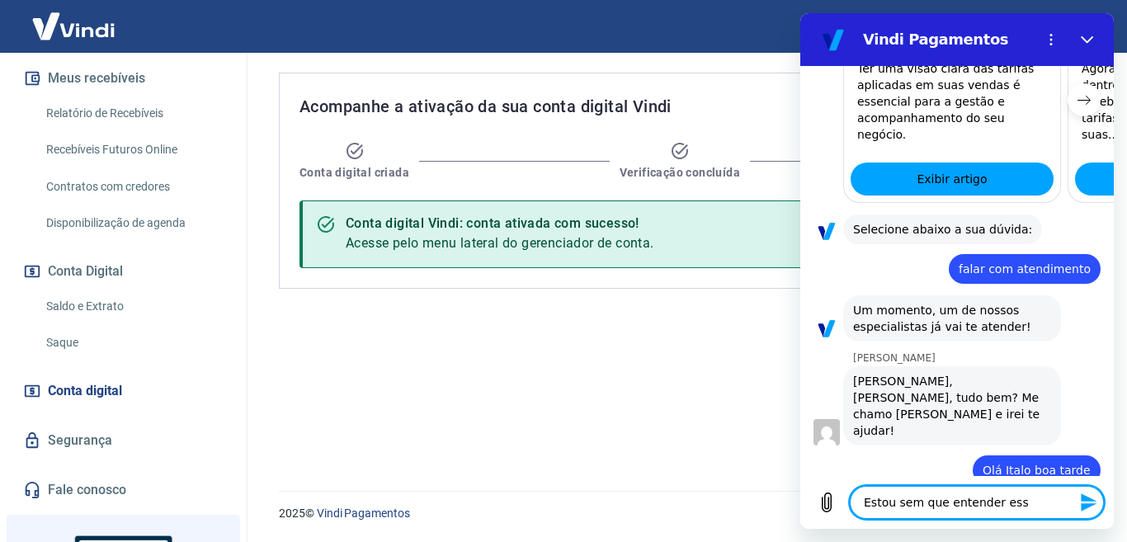
type textarea "x"
type textarea "Estou sem que entender essas"
type textarea "x"
type textarea "Estou sem que entender essas"
type textarea "x"
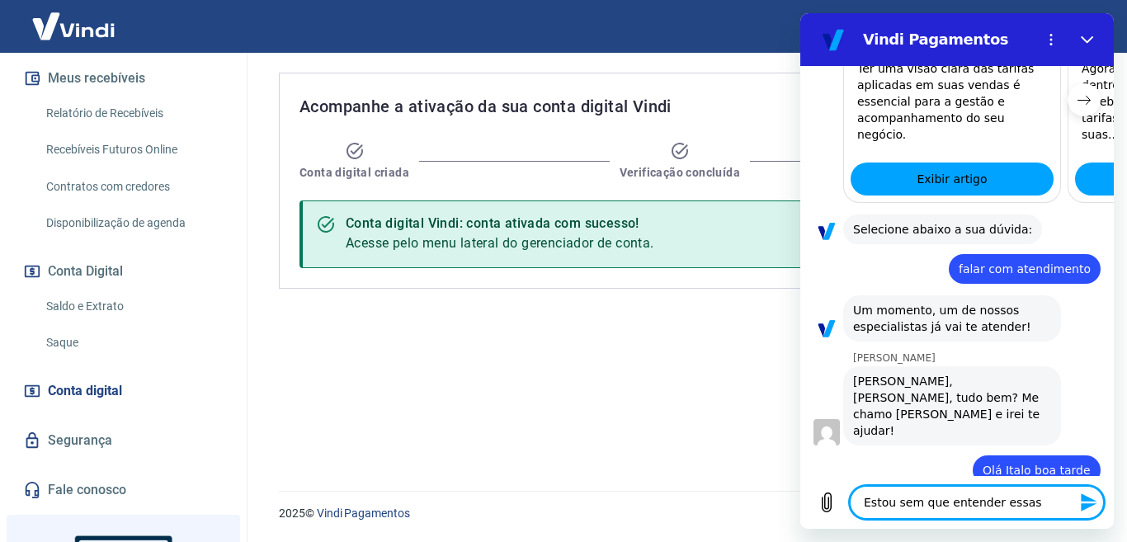
type textarea "Estou sem que entender essas T"
type textarea "x"
type textarea "Estou sem que entender essas Ta"
type textarea "x"
type textarea "Estou sem que entender essas Tax"
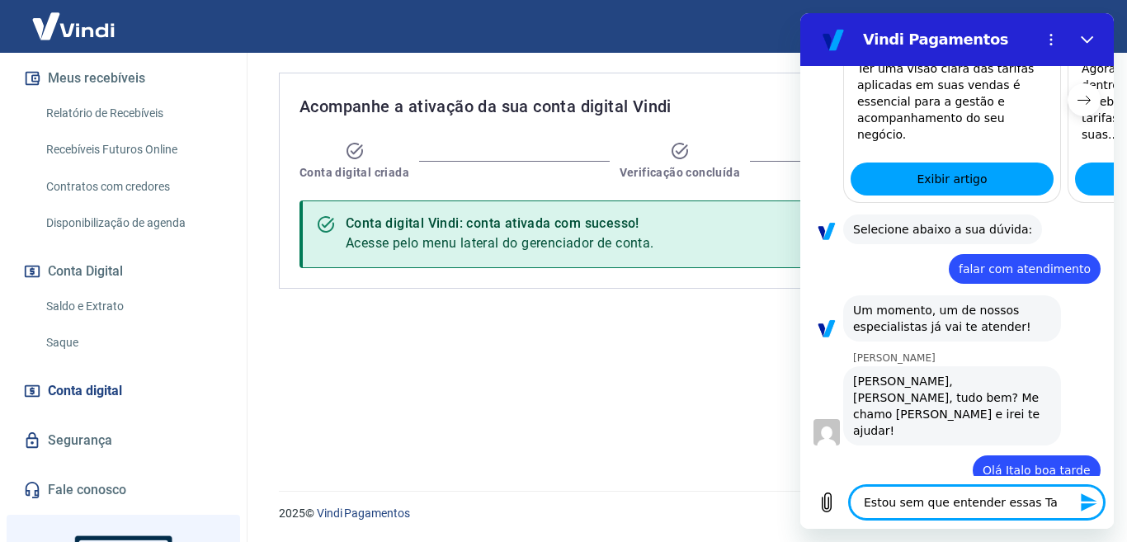
type textarea "x"
type textarea "Estou sem que entender essas Taxa"
type textarea "x"
type textarea "Estou sem que entender essas Taxas"
type textarea "x"
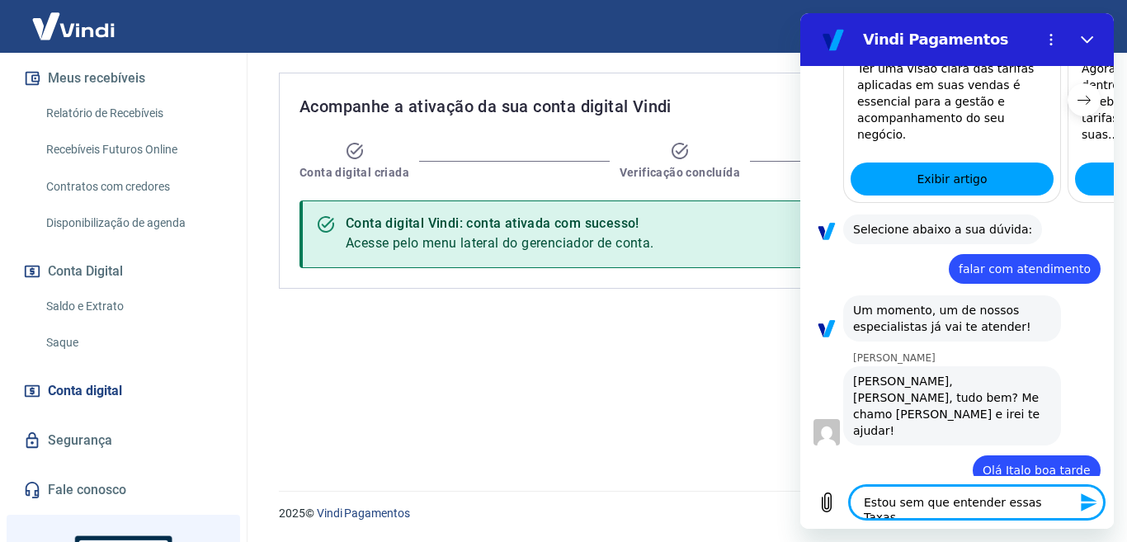
type textarea "Estou sem que entender essas Taxas"
type textarea "x"
type textarea "Estou sem que entender essas Taxas d"
type textarea "x"
type textarea "Estou sem que entender essas Taxas da"
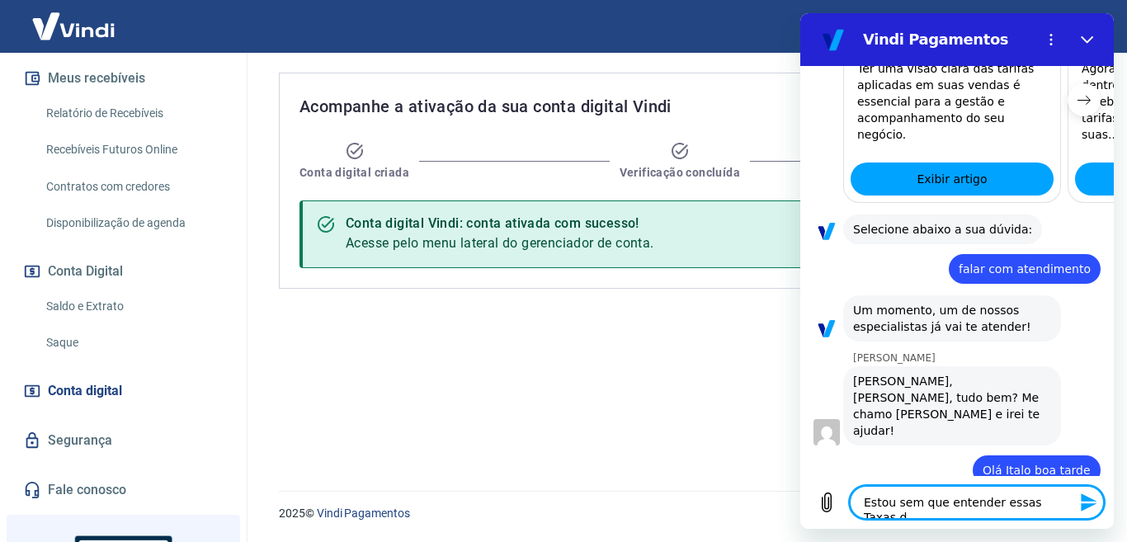
type textarea "x"
type textarea "Estou sem que entender essas Taxas da"
type textarea "x"
type textarea "Estou sem que entender essas Taxas da n"
type textarea "x"
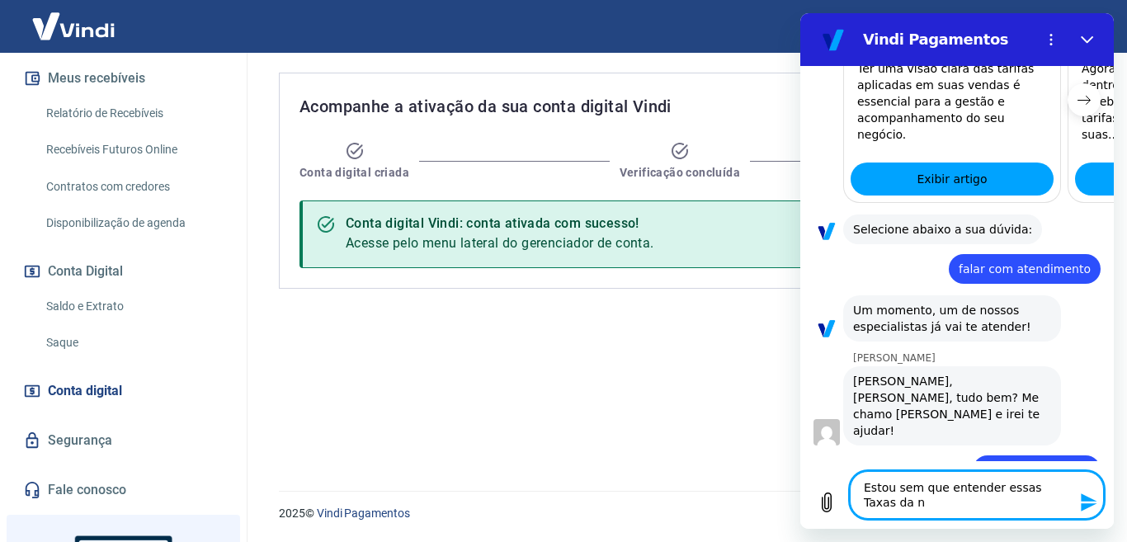
type textarea "Estou sem que entender essas Taxas da no"
type textarea "x"
type textarea "Estou sem que entender essas Taxas da nos"
type textarea "x"
type textarea "Estou sem que entender essas Taxas da noss"
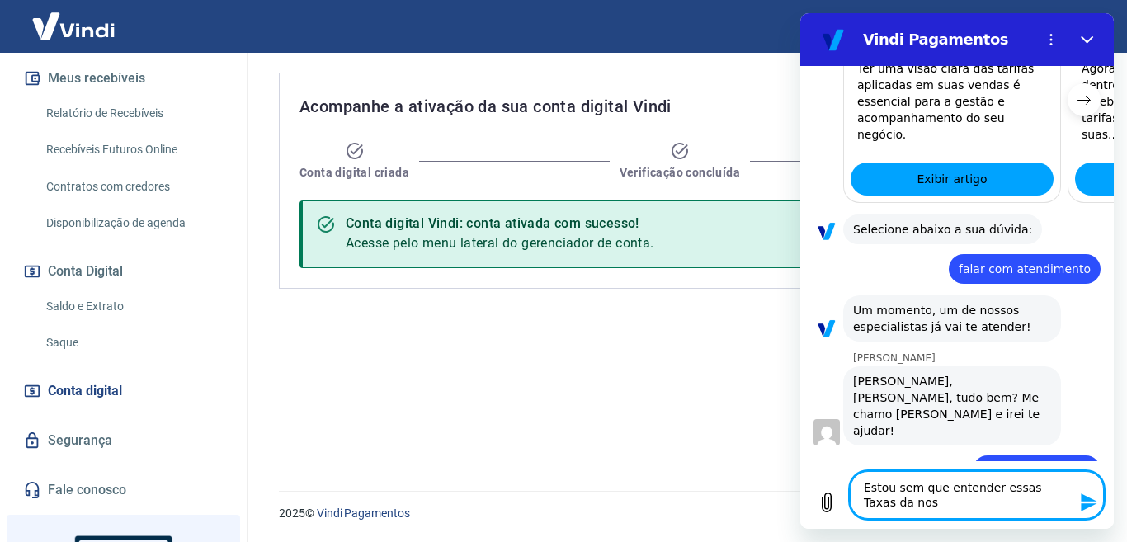
type textarea "x"
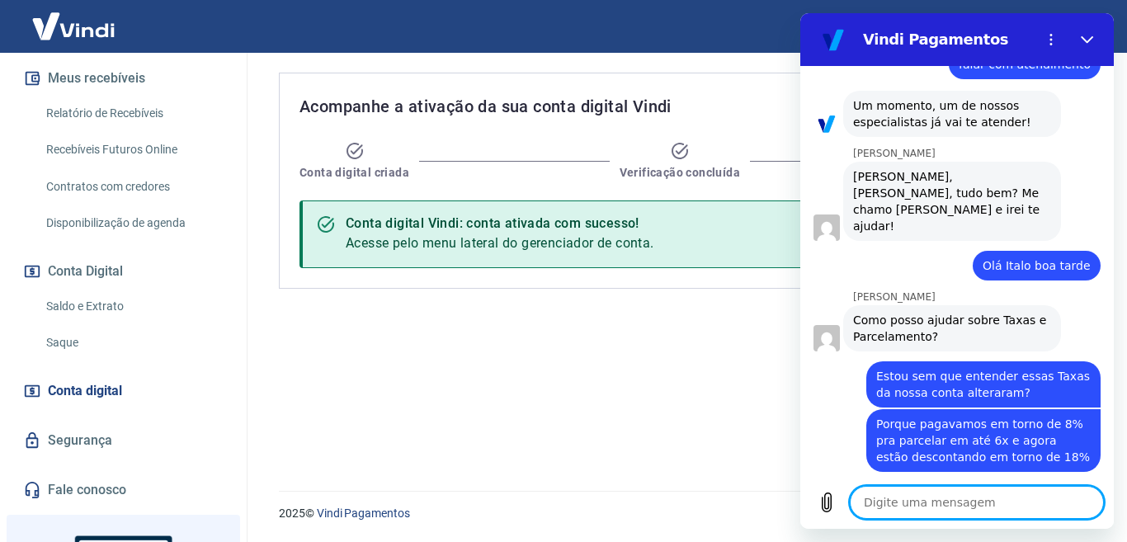
scroll to position [1355, 0]
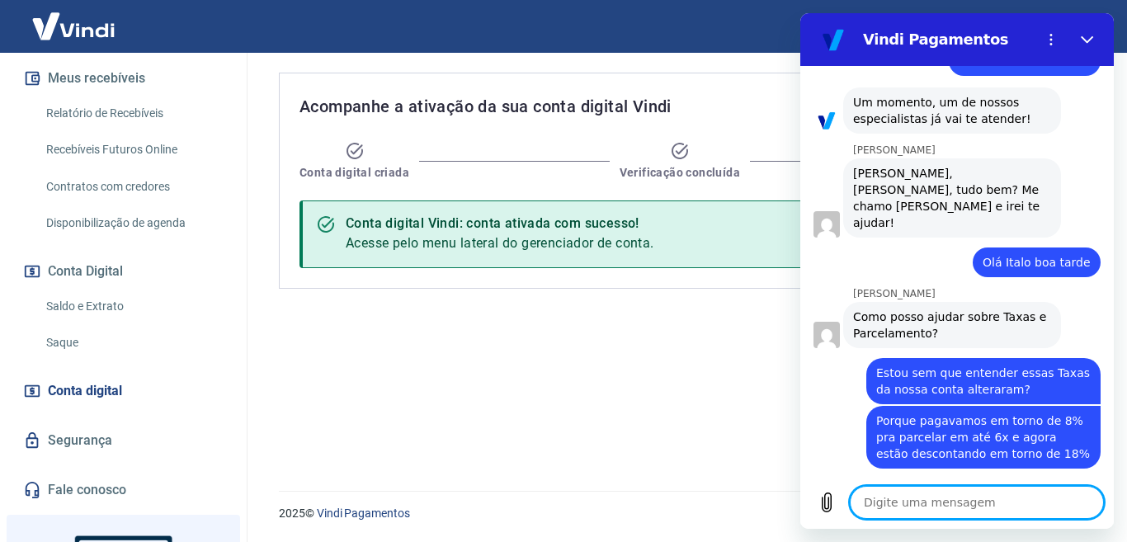
paste textarea "TRANSAÇÃO 226850409"
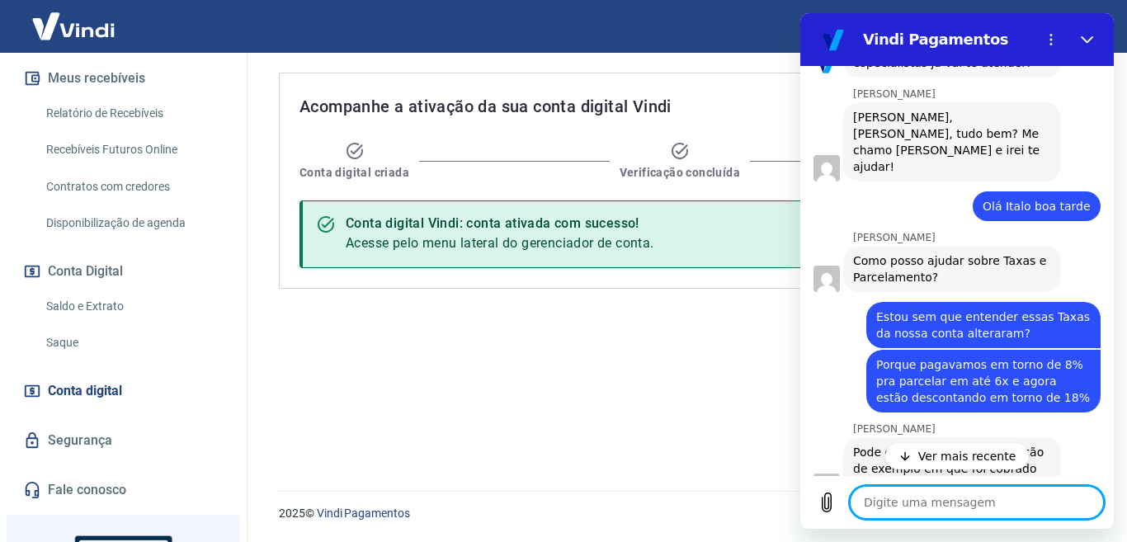
scroll to position [1482, 0]
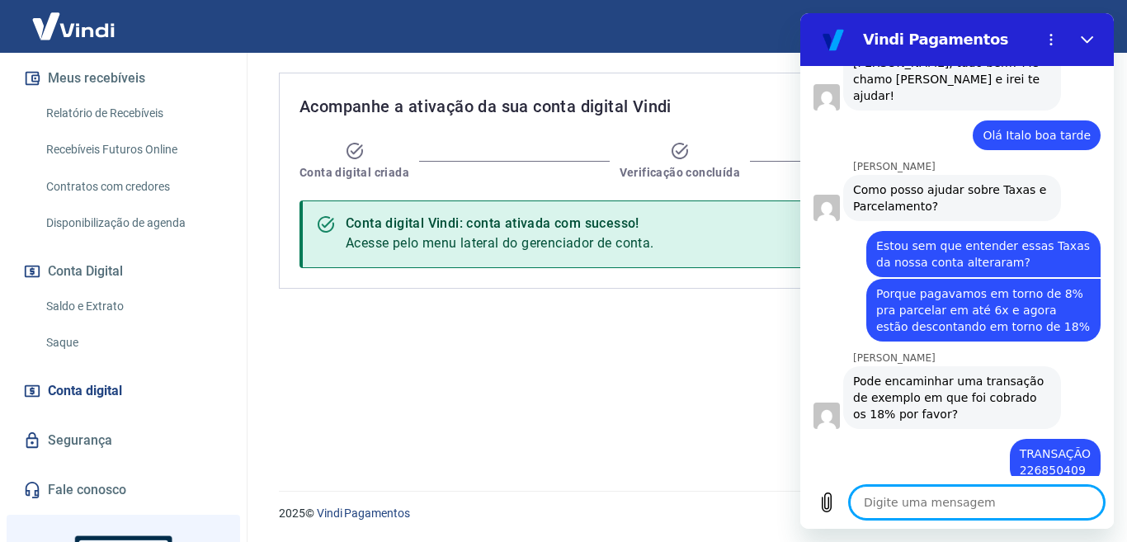
click at [889, 498] on textarea at bounding box center [977, 502] width 254 height 33
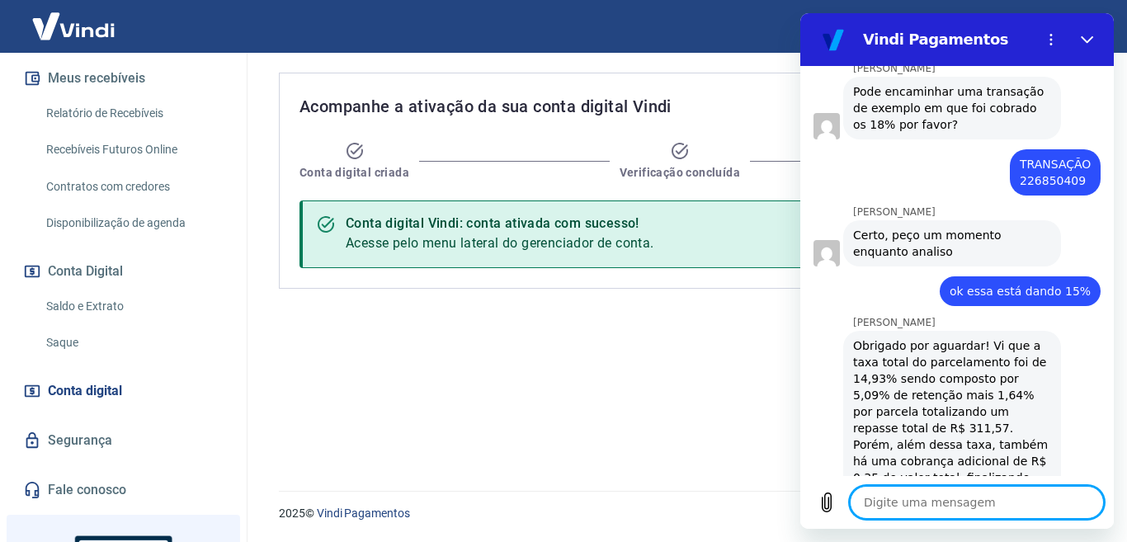
scroll to position [1764, 0]
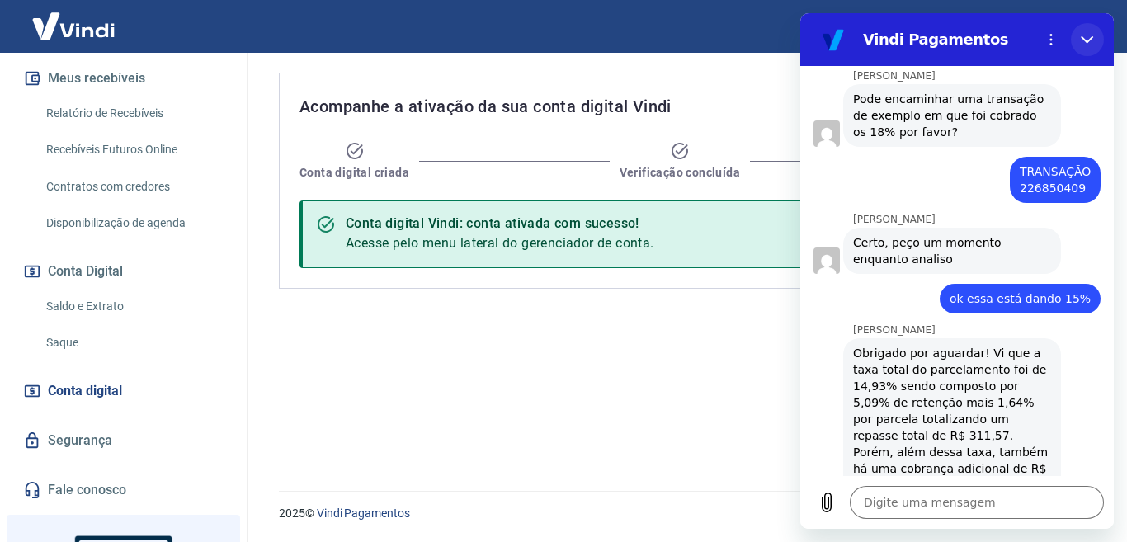
click at [1088, 38] on icon "Fechar" at bounding box center [1087, 39] width 13 height 13
